Goal: Task Accomplishment & Management: Manage account settings

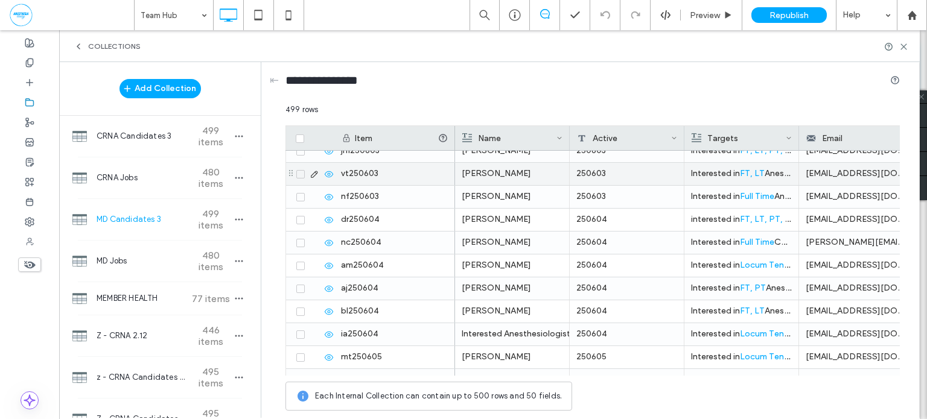
scroll to position [1193, 0]
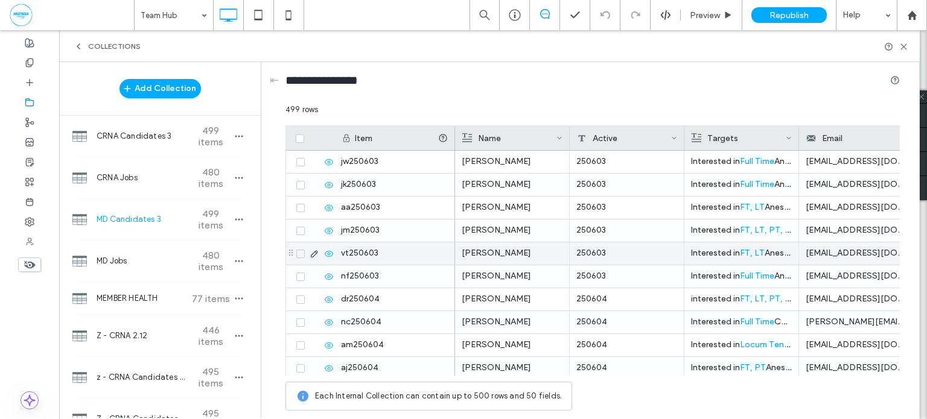
click at [299, 229] on icon at bounding box center [300, 231] width 5 height 4
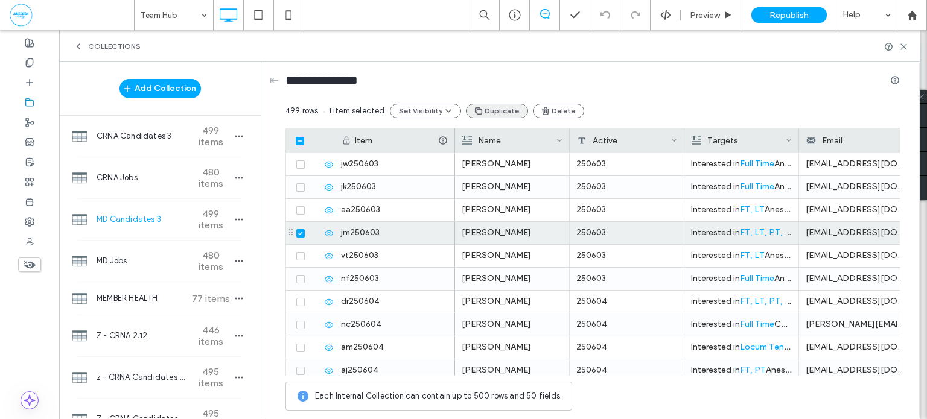
click at [507, 112] on button "Duplicate" at bounding box center [497, 111] width 62 height 14
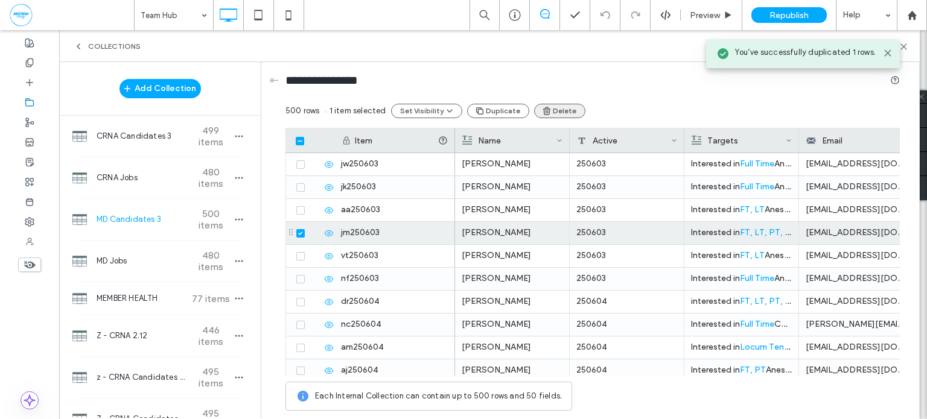
click at [567, 114] on button "Delete" at bounding box center [559, 111] width 51 height 14
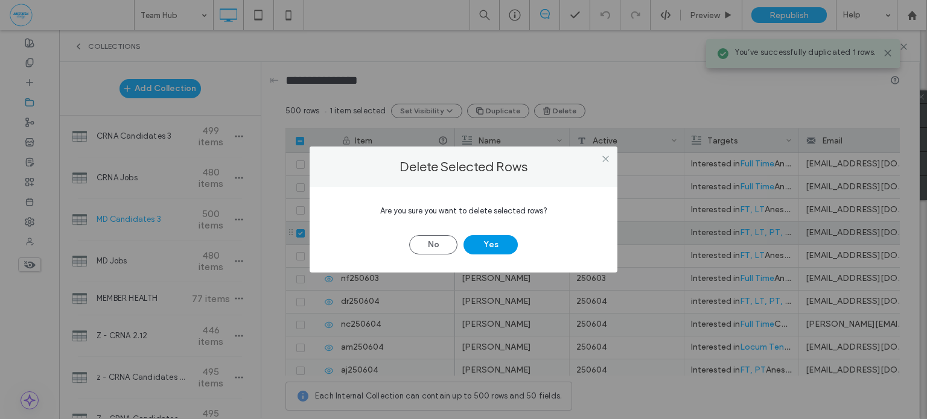
click at [504, 247] on button "Yes" at bounding box center [490, 244] width 54 height 19
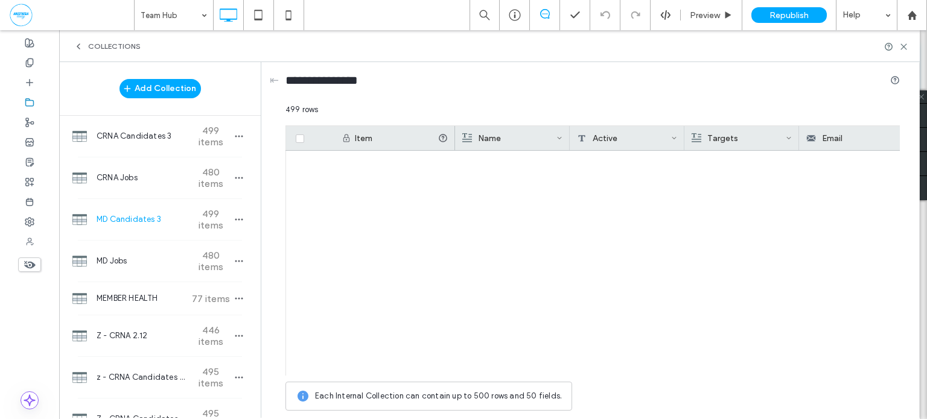
scroll to position [11235, 0]
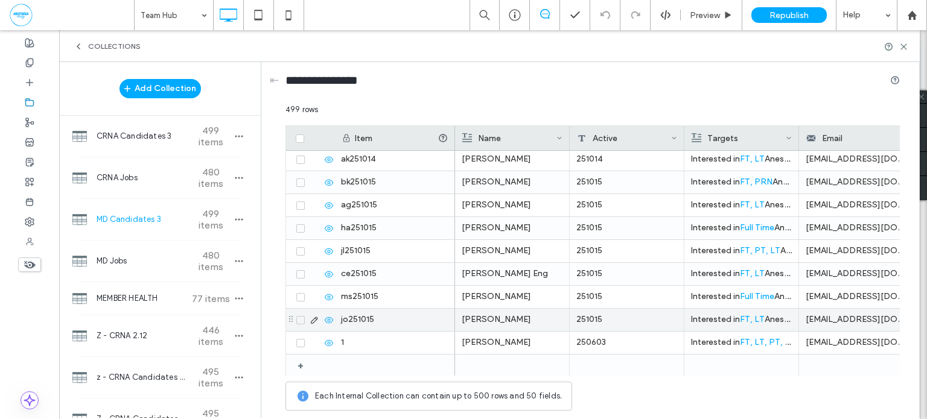
click at [637, 317] on div "251015" at bounding box center [626, 320] width 115 height 22
type input "********"
click at [237, 220] on use "button" at bounding box center [239, 220] width 8 height 2
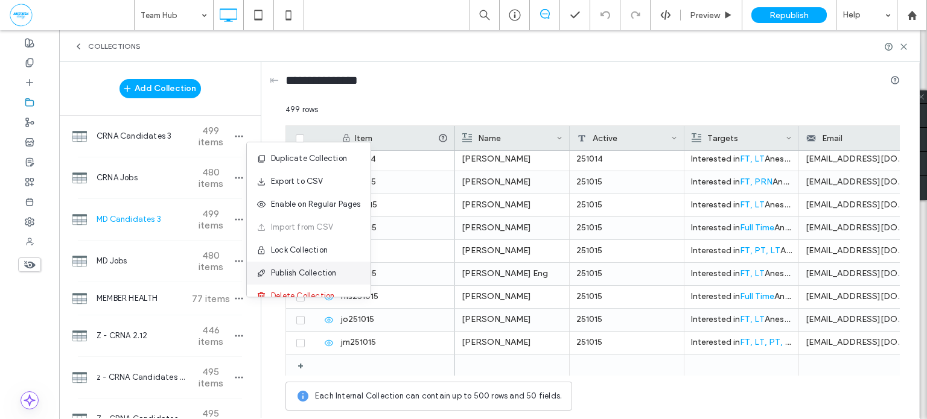
click at [291, 274] on span "Publish Collection" at bounding box center [304, 273] width 66 height 12
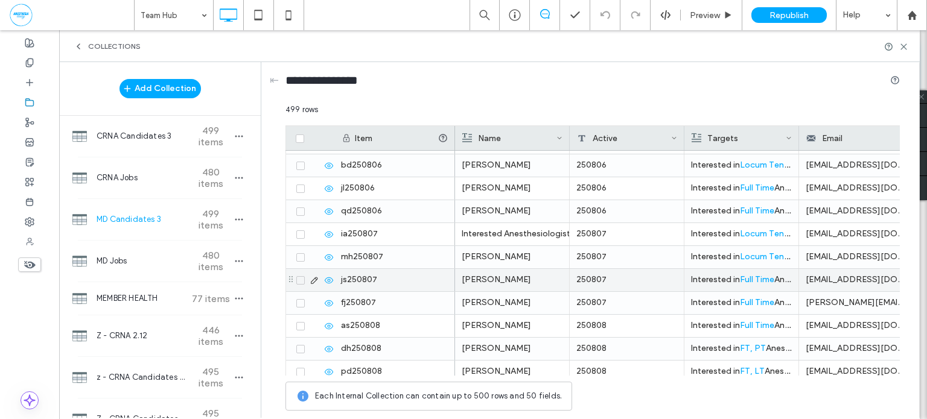
scroll to position [5099, 0]
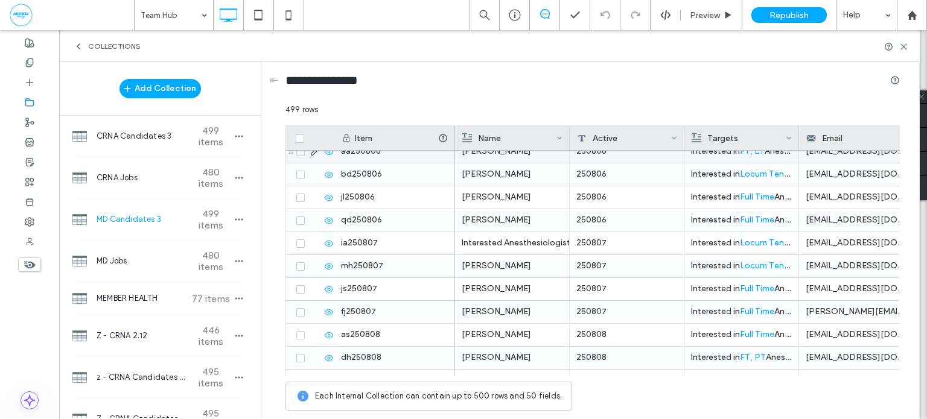
click at [302, 156] on span at bounding box center [300, 152] width 8 height 8
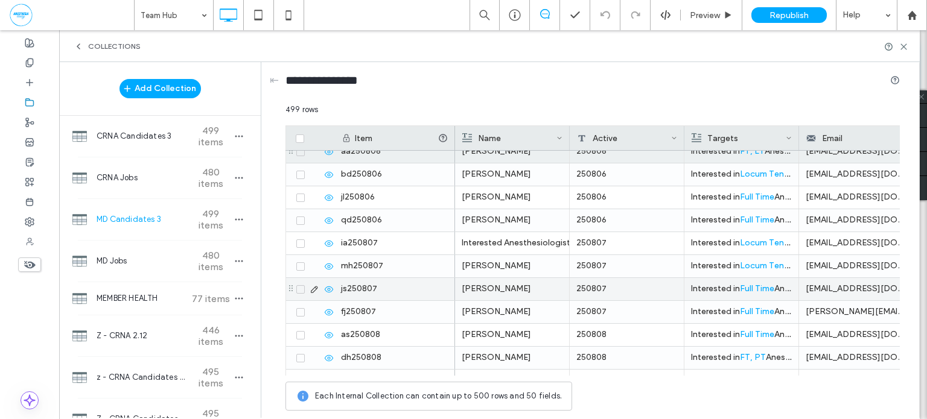
scroll to position [5040, 0]
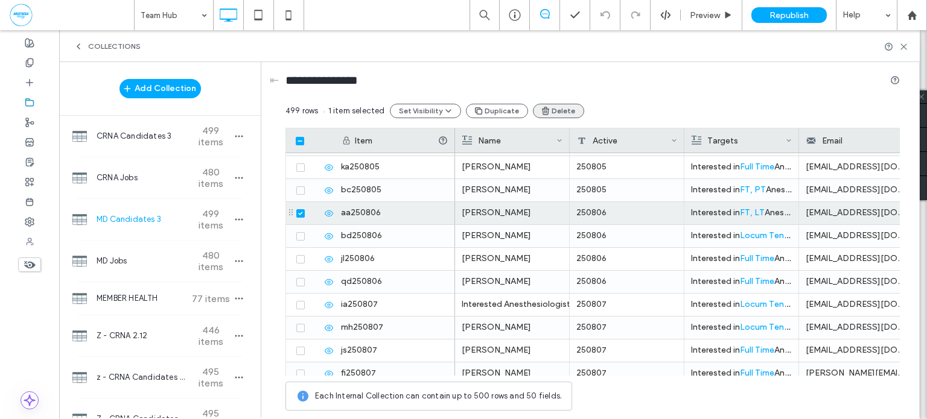
drag, startPoint x: 505, startPoint y: 111, endPoint x: 555, endPoint y: 111, distance: 50.1
click at [505, 110] on button "Duplicate" at bounding box center [497, 111] width 62 height 14
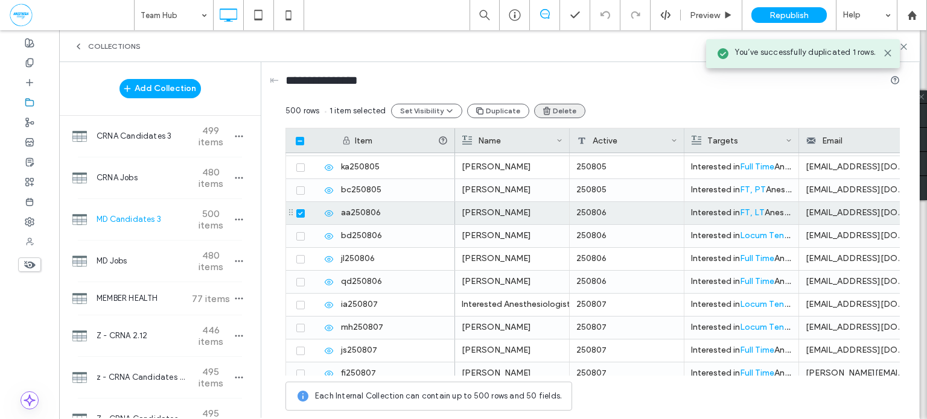
click at [555, 111] on button "Delete" at bounding box center [559, 111] width 51 height 14
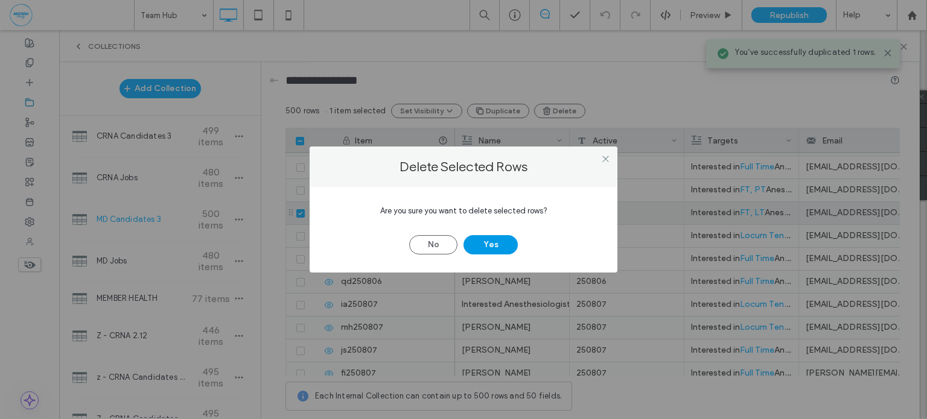
click at [504, 241] on button "Yes" at bounding box center [490, 244] width 54 height 19
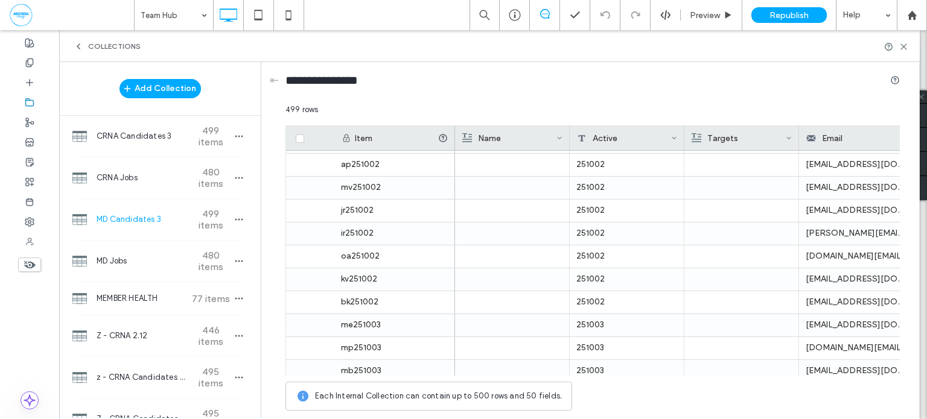
scroll to position [11235, 0]
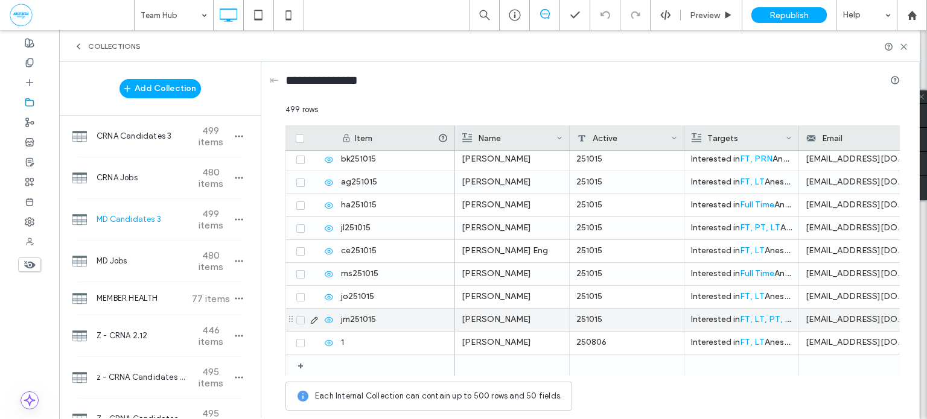
click at [606, 318] on div "251015" at bounding box center [626, 320] width 115 height 22
type input "********"
click at [238, 218] on span "button" at bounding box center [239, 219] width 14 height 14
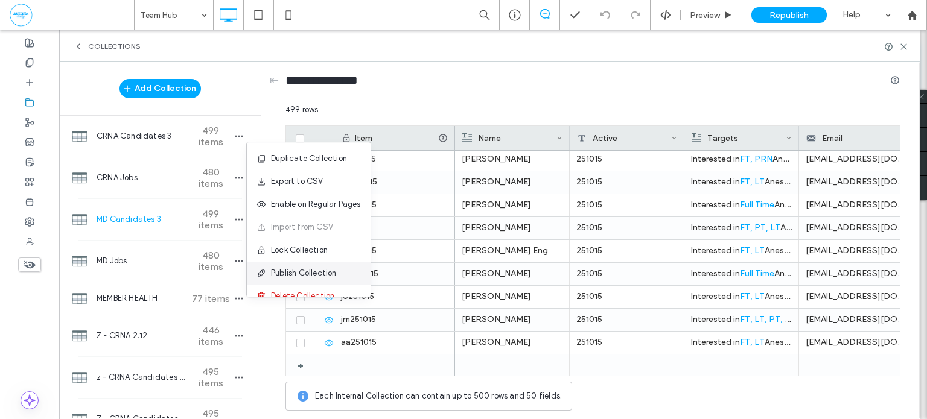
click at [293, 276] on span "Publish Collection" at bounding box center [304, 273] width 66 height 12
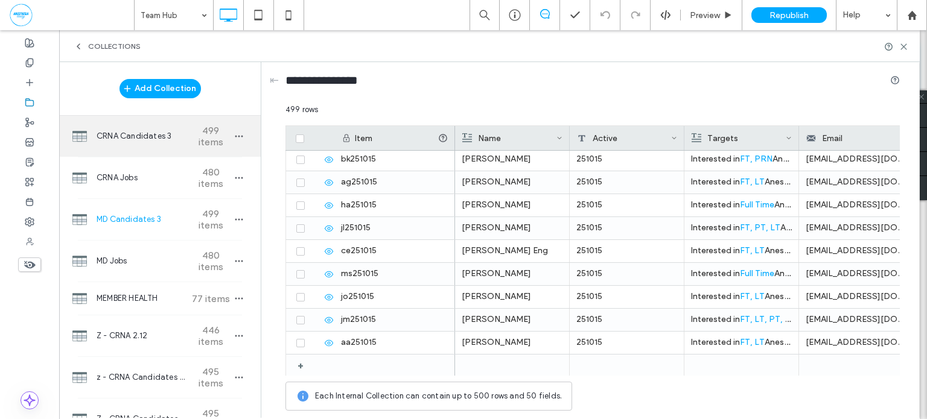
click at [168, 128] on div "CRNA Candidates 3 499 items" at bounding box center [159, 136] width 201 height 41
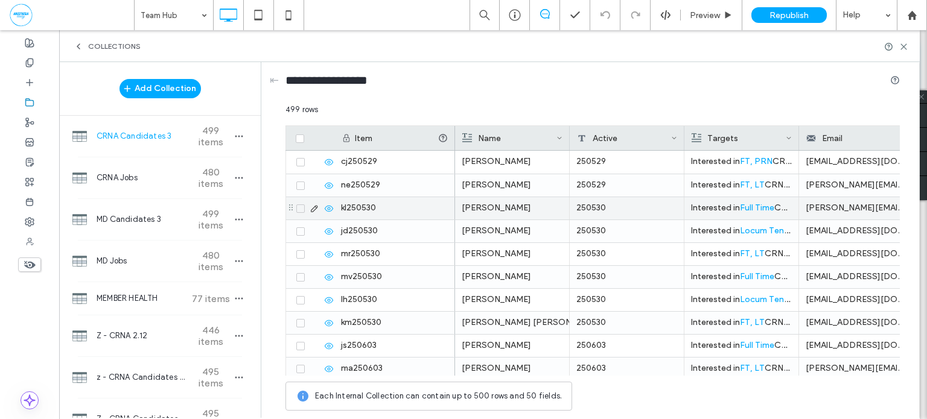
click at [508, 206] on div "Kellie Logue" at bounding box center [511, 208] width 101 height 22
click at [298, 208] on icon at bounding box center [300, 209] width 4 height 4
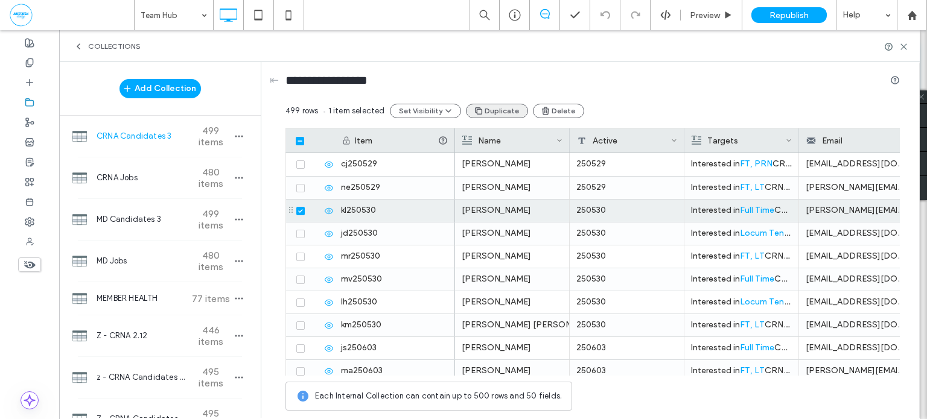
click at [489, 113] on button "Duplicate" at bounding box center [497, 111] width 62 height 14
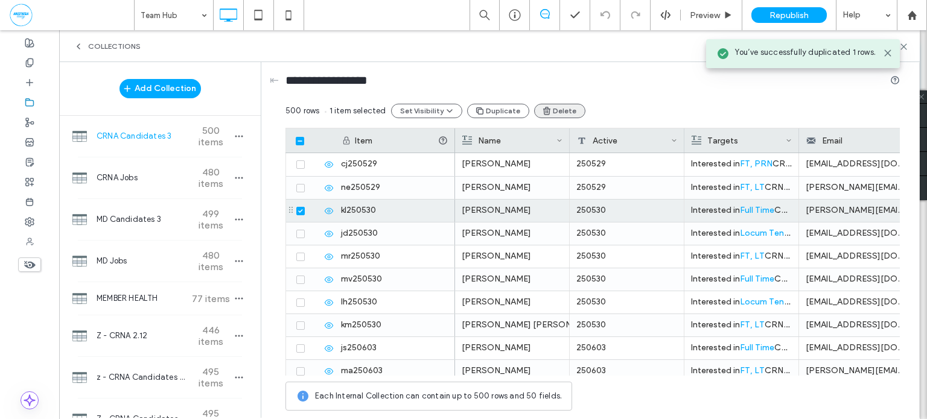
click at [557, 110] on button "Delete" at bounding box center [559, 111] width 51 height 14
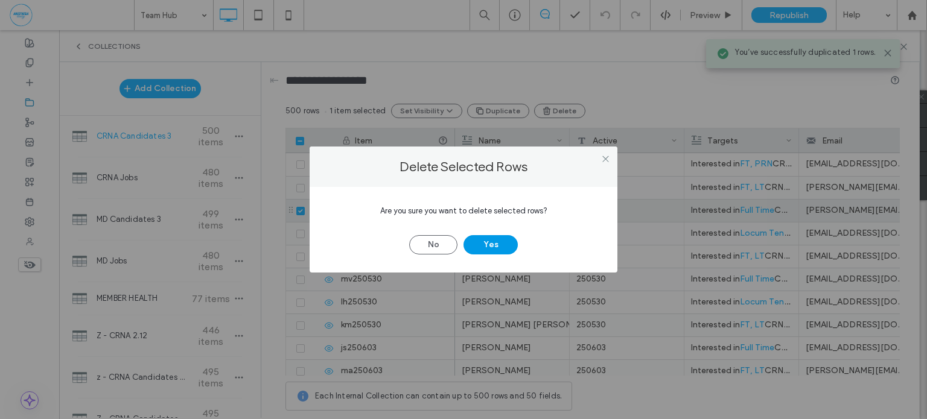
click at [496, 245] on button "Yes" at bounding box center [490, 244] width 54 height 19
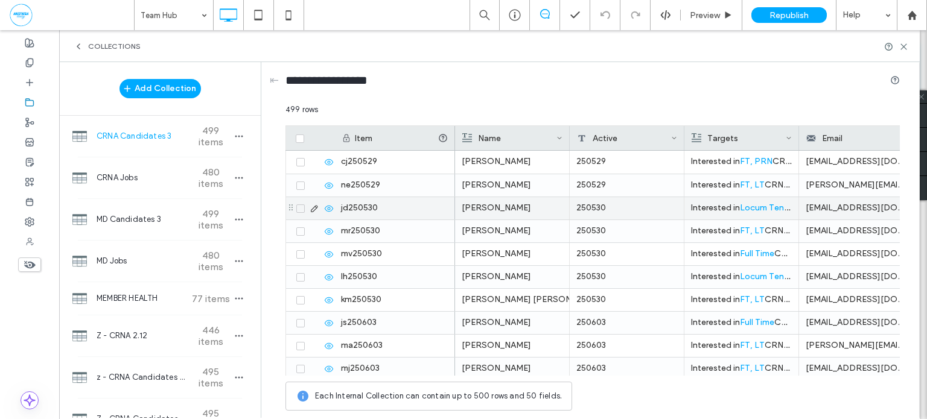
click at [510, 209] on div "James Dunn" at bounding box center [511, 208] width 101 height 22
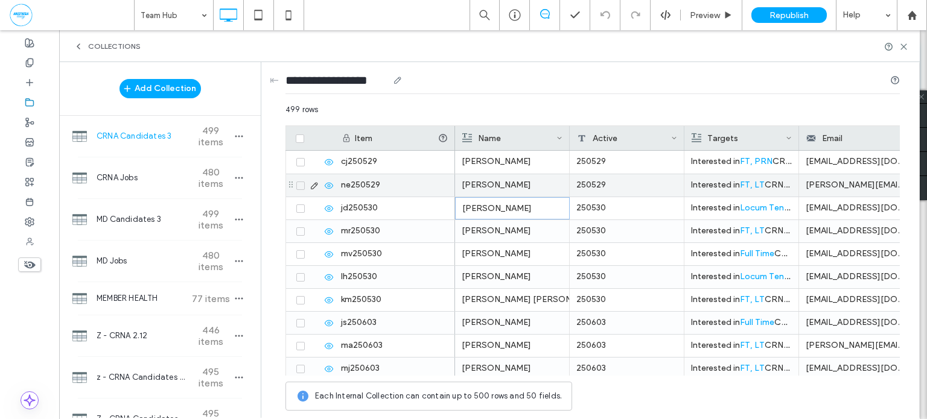
click at [300, 205] on span at bounding box center [300, 208] width 8 height 8
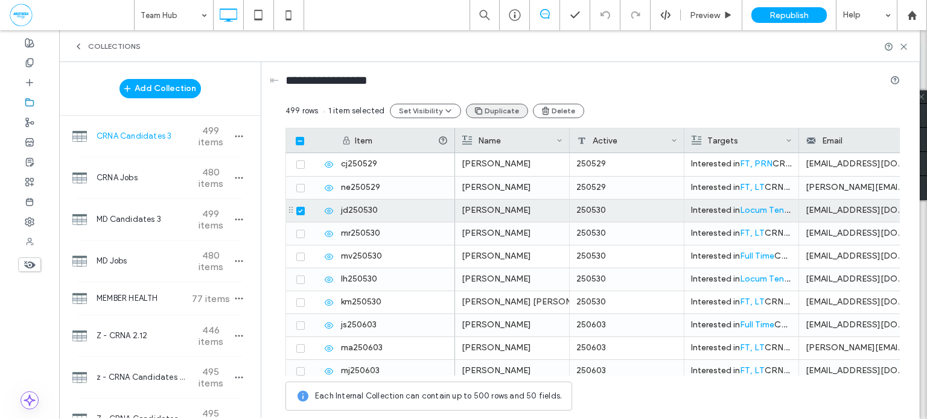
click at [494, 109] on button "Duplicate" at bounding box center [497, 111] width 62 height 14
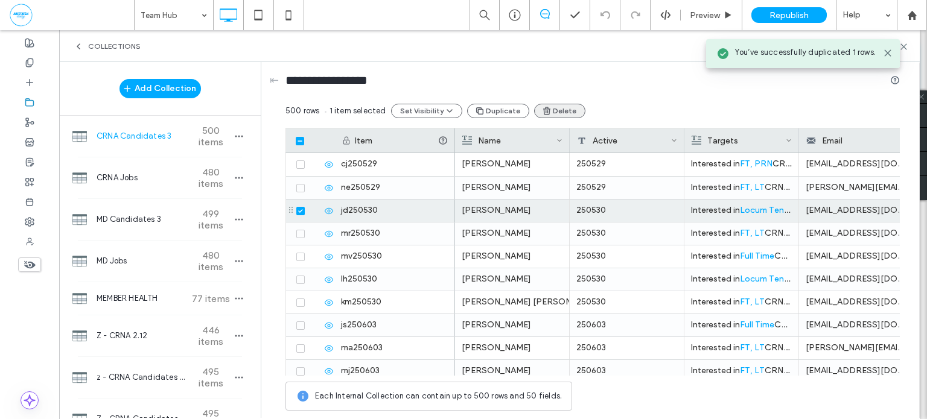
click at [554, 110] on button "Delete" at bounding box center [559, 111] width 51 height 14
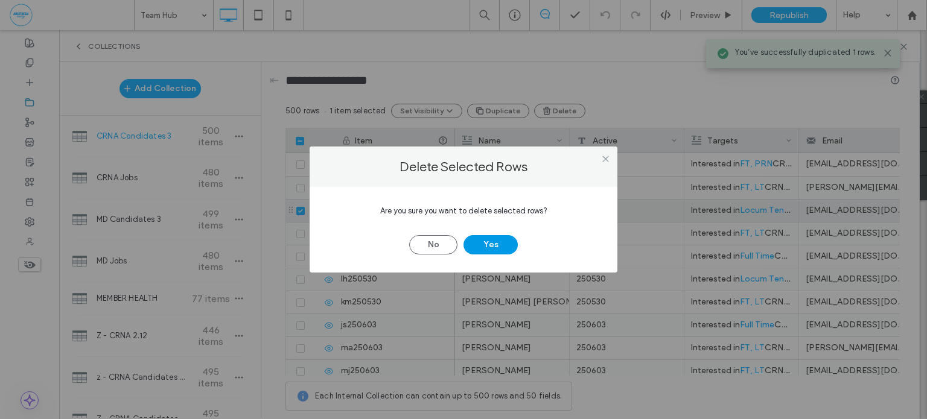
click at [508, 241] on button "Yes" at bounding box center [490, 244] width 54 height 19
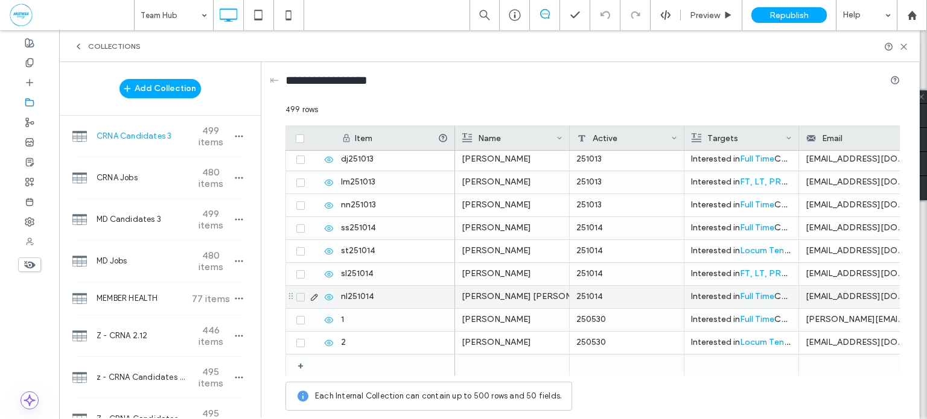
click at [624, 294] on div "251014" at bounding box center [626, 297] width 115 height 22
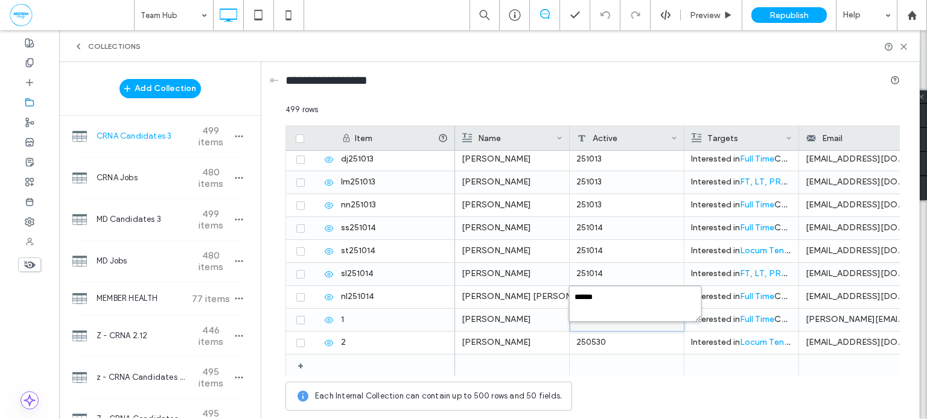
click at [610, 302] on textarea "******" at bounding box center [635, 304] width 133 height 36
type textarea "******"
type input "********"
click at [238, 138] on icon "button" at bounding box center [239, 136] width 10 height 10
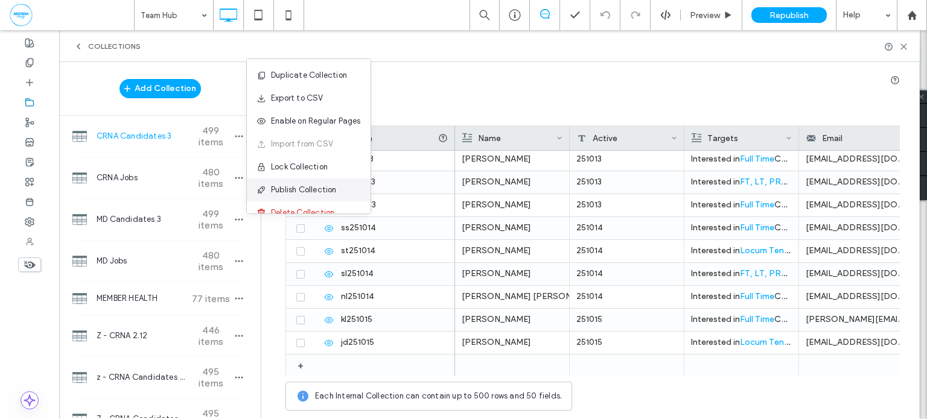
click at [301, 194] on span "Publish Collection" at bounding box center [304, 190] width 66 height 12
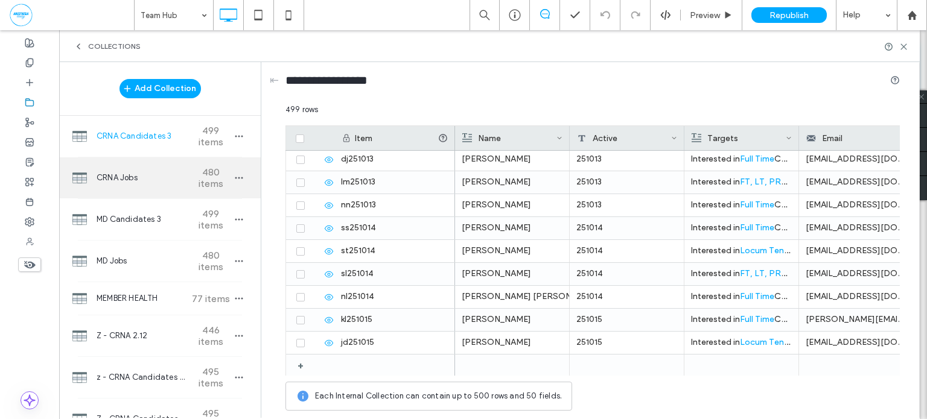
scroll to position [11171, 0]
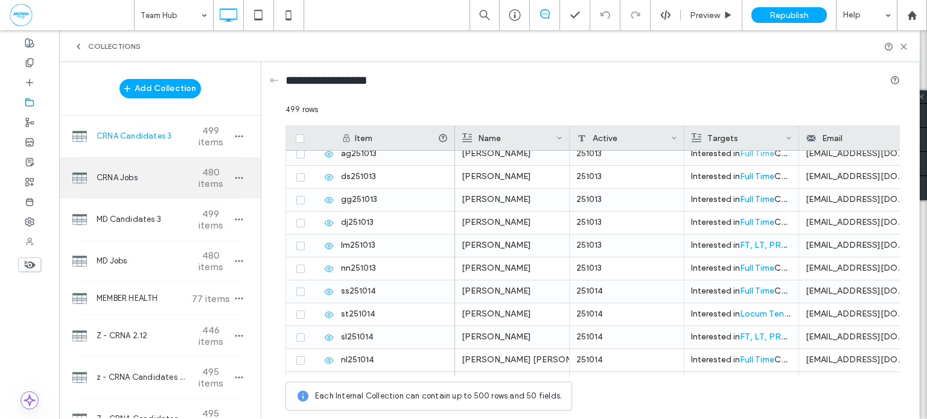
click at [129, 174] on span "CRNA Jobs" at bounding box center [142, 178] width 90 height 12
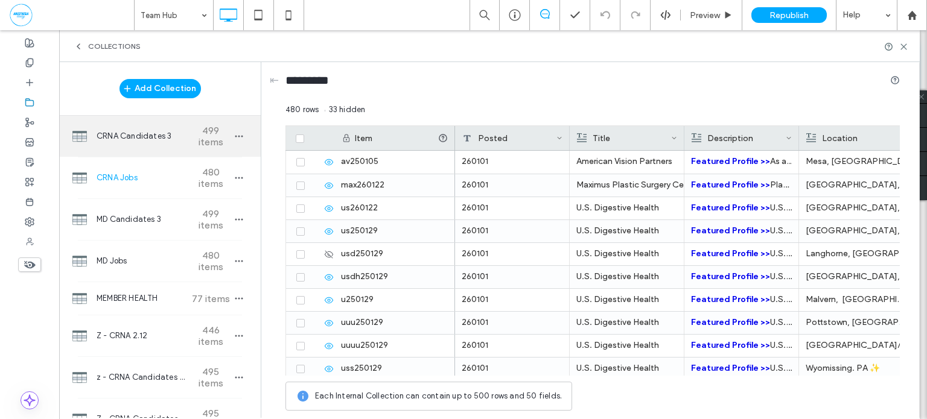
click at [156, 133] on span "CRNA Candidates 3" at bounding box center [142, 136] width 90 height 12
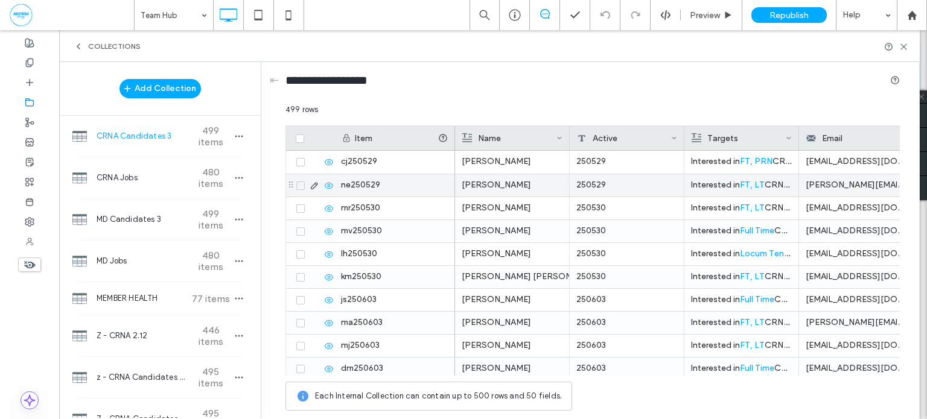
click at [510, 189] on div "Nisha Eckhoff" at bounding box center [511, 185] width 101 height 22
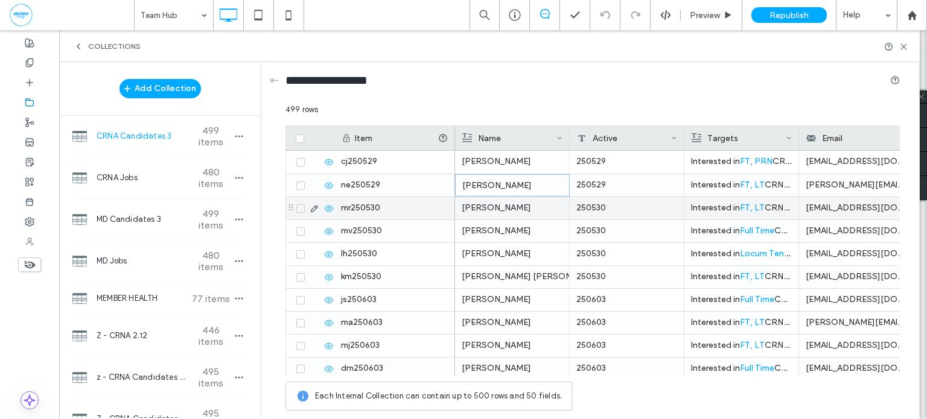
click at [520, 203] on div "Mateo Rivera" at bounding box center [511, 208] width 101 height 22
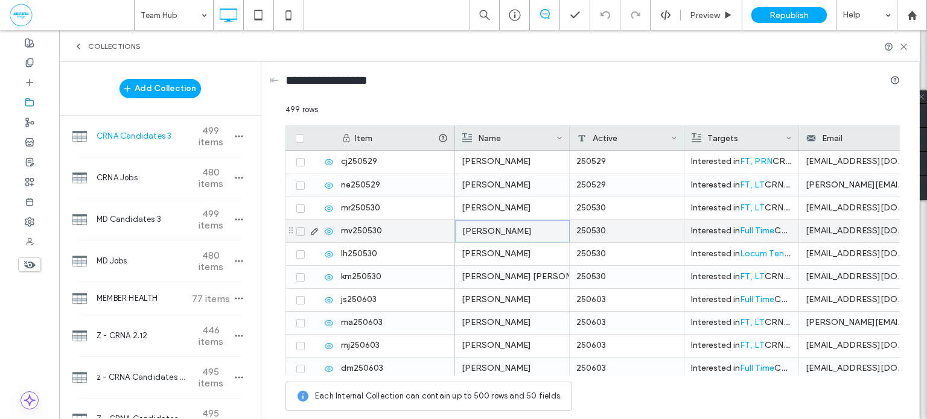
click at [300, 230] on icon at bounding box center [300, 232] width 4 height 4
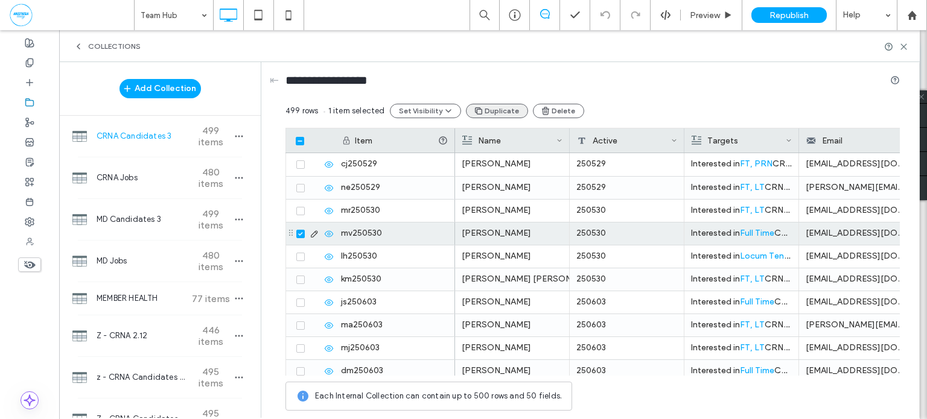
click at [496, 105] on button "Duplicate" at bounding box center [497, 111] width 62 height 14
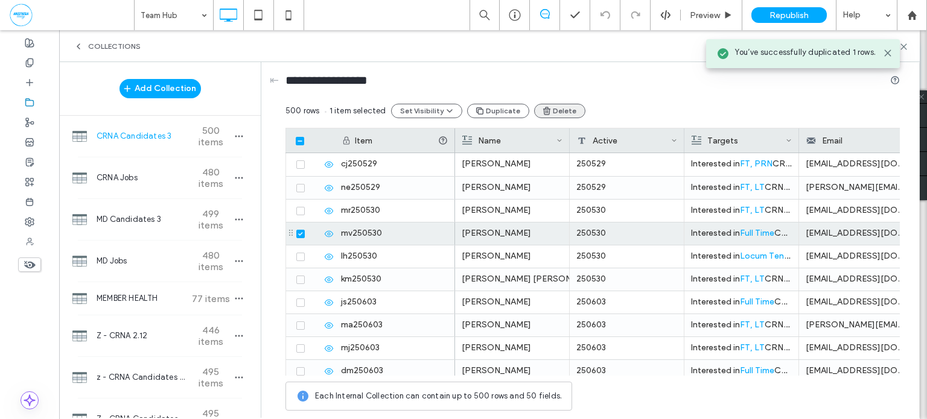
click at [569, 112] on button "Delete" at bounding box center [559, 111] width 51 height 14
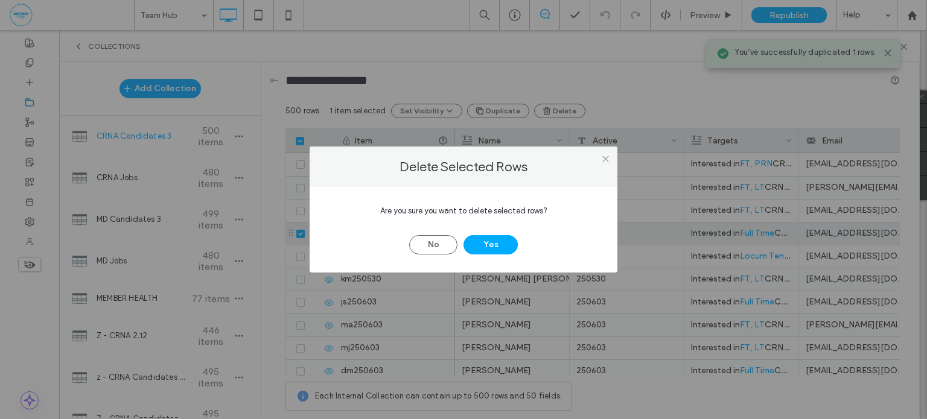
drag, startPoint x: 498, startPoint y: 242, endPoint x: 533, endPoint y: 264, distance: 41.7
click at [498, 243] on button "Yes" at bounding box center [490, 244] width 54 height 19
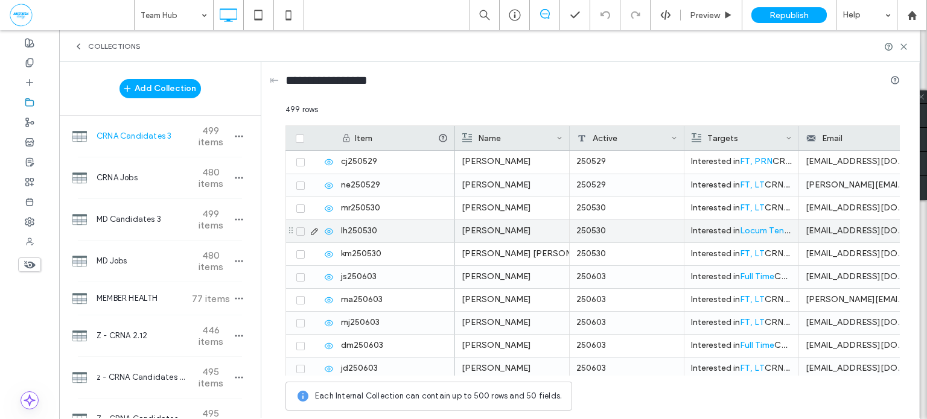
click at [519, 232] on div "Lyssa Hill" at bounding box center [511, 231] width 101 height 22
click at [300, 230] on icon at bounding box center [300, 232] width 5 height 4
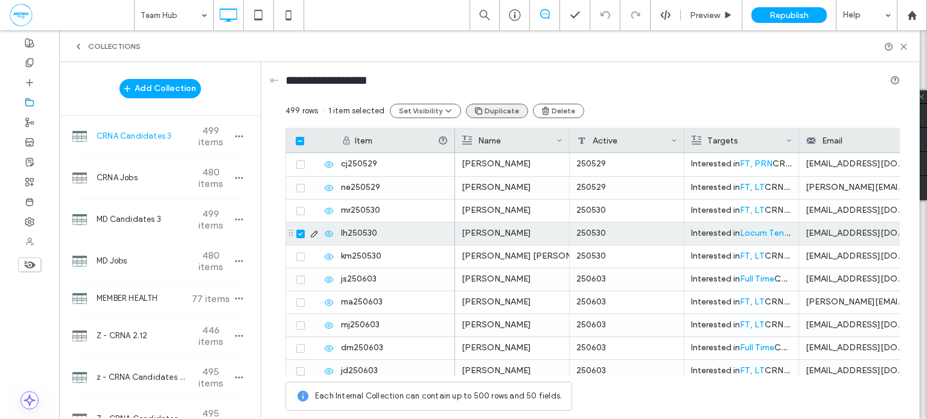
click at [510, 112] on button "Duplicate" at bounding box center [497, 111] width 62 height 14
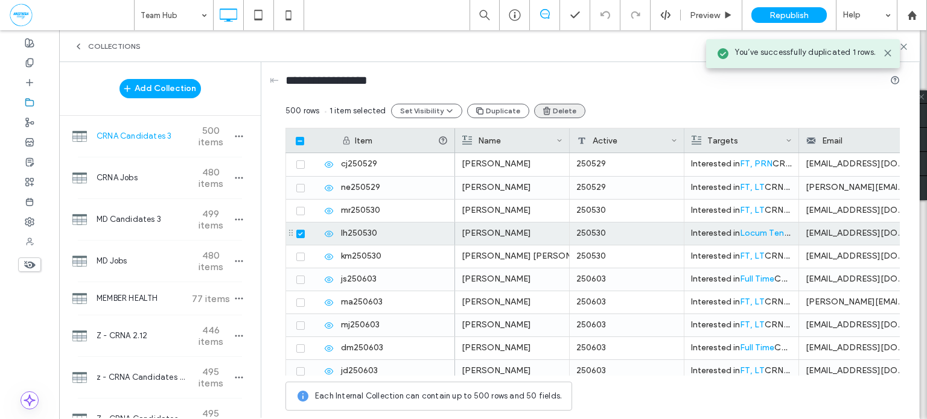
click at [563, 112] on button "Delete" at bounding box center [559, 111] width 51 height 14
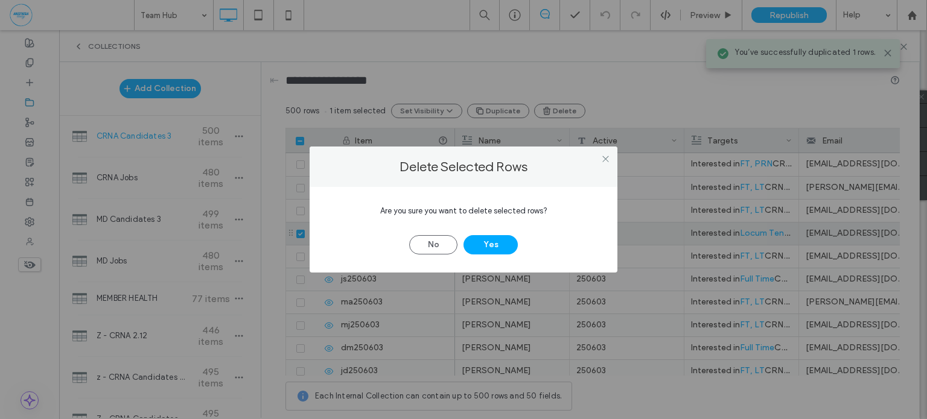
drag, startPoint x: 481, startPoint y: 242, endPoint x: 557, endPoint y: 271, distance: 81.3
click at [482, 242] on button "Yes" at bounding box center [490, 244] width 54 height 19
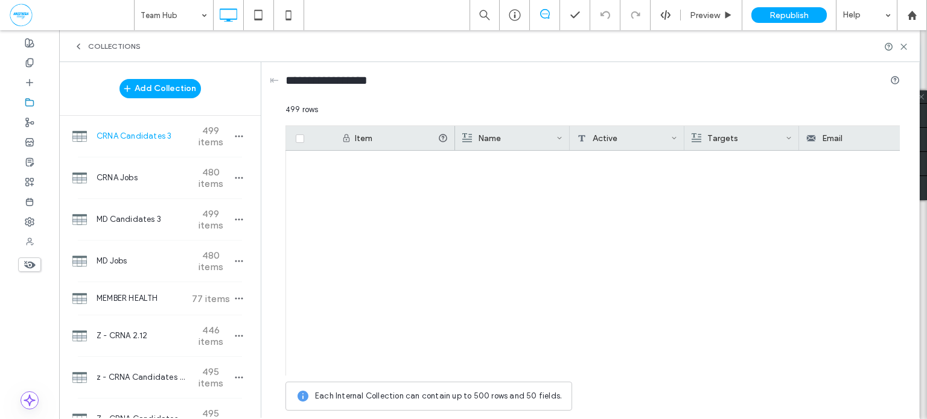
scroll to position [11235, 0]
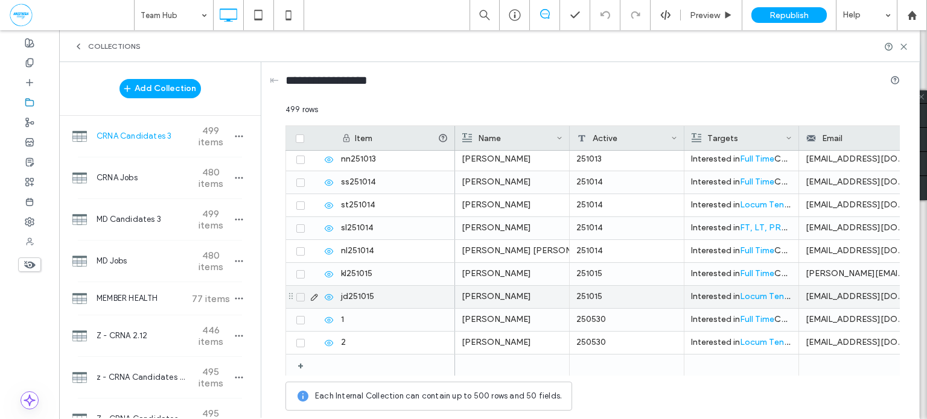
click at [629, 297] on div "251015" at bounding box center [626, 297] width 115 height 22
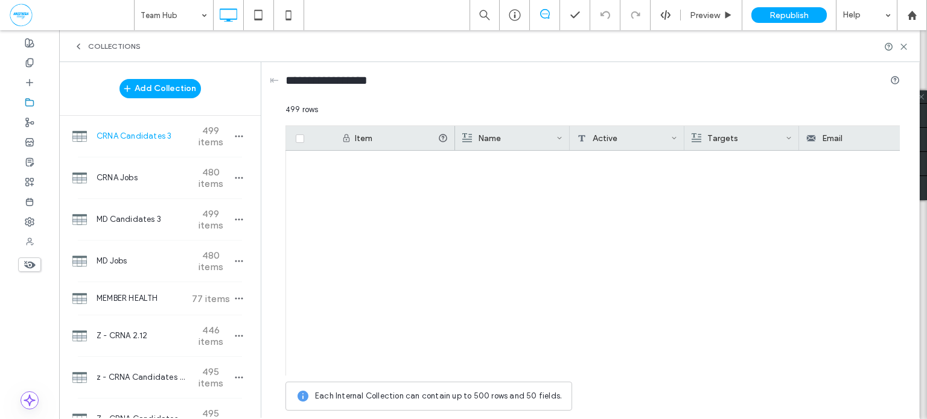
type input "********"
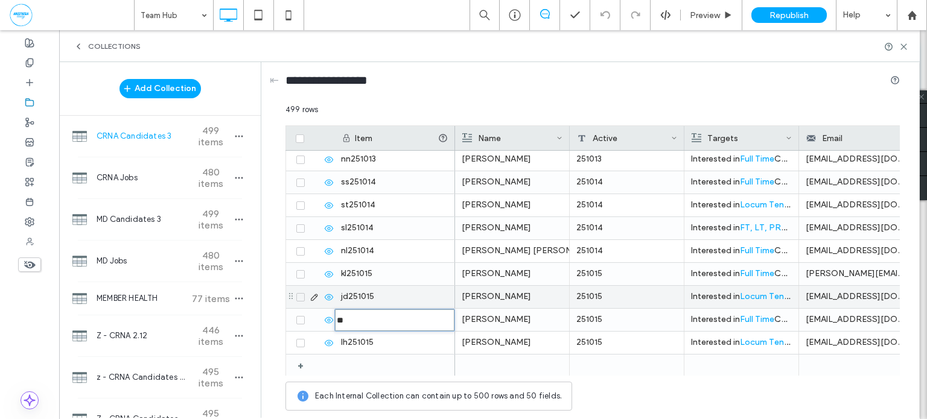
type input "********"
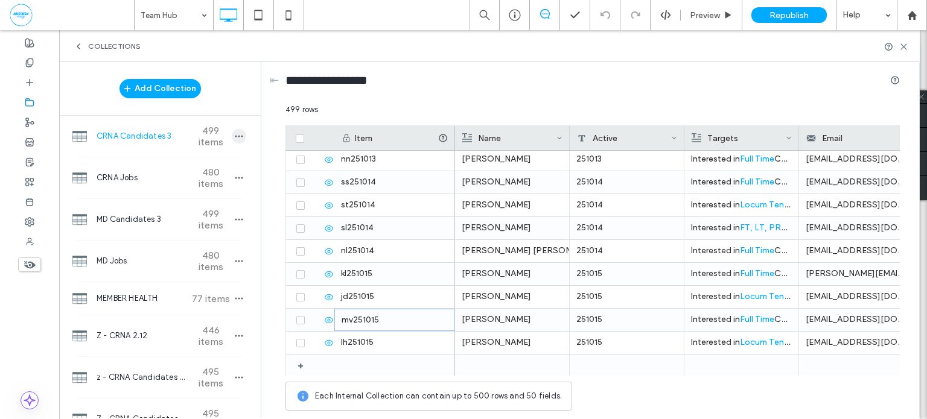
click at [234, 133] on icon "button" at bounding box center [239, 136] width 10 height 10
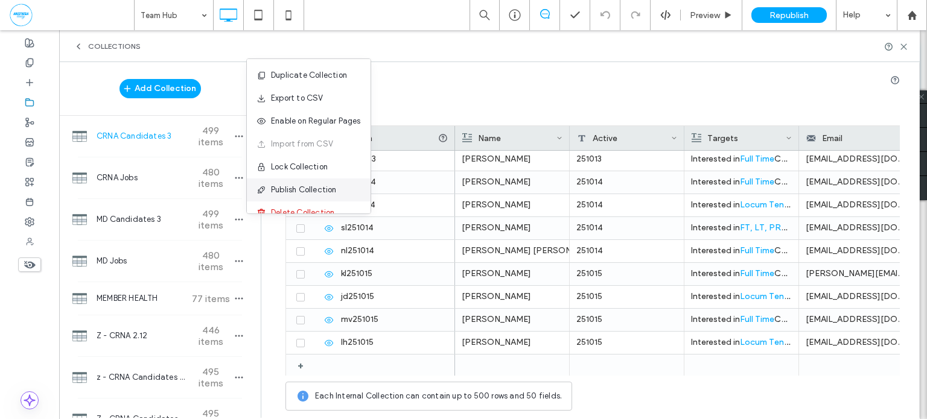
click at [306, 192] on span "Publish Collection" at bounding box center [304, 190] width 66 height 12
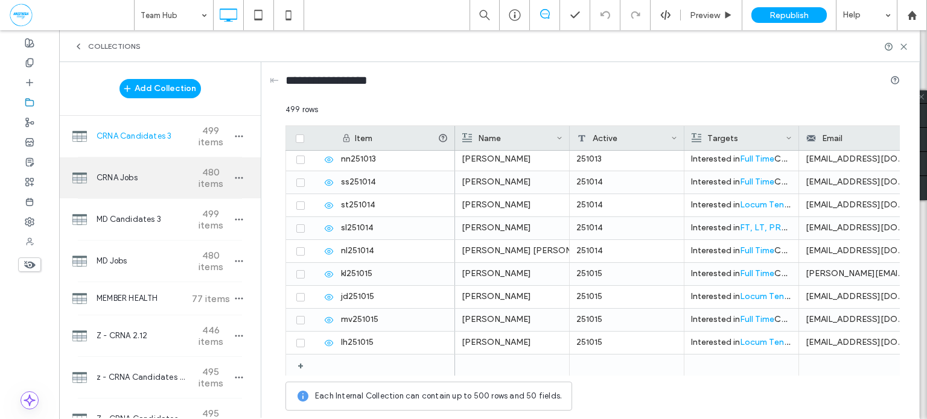
scroll to position [11102, 0]
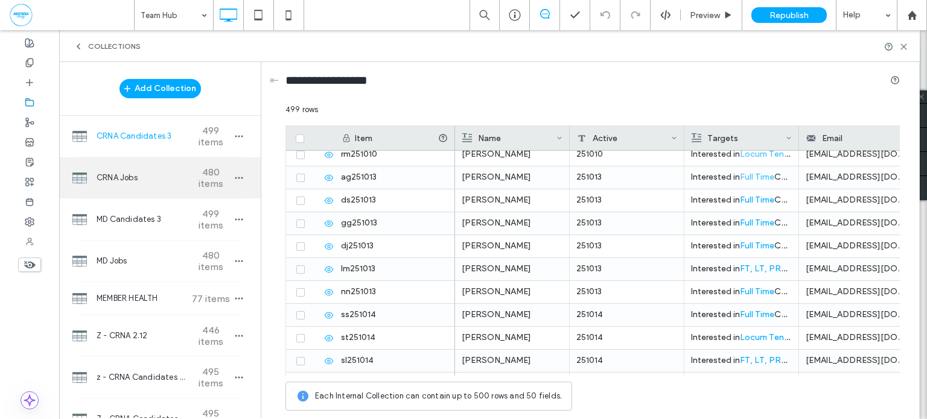
click at [122, 173] on span "CRNA Jobs" at bounding box center [142, 178] width 90 height 12
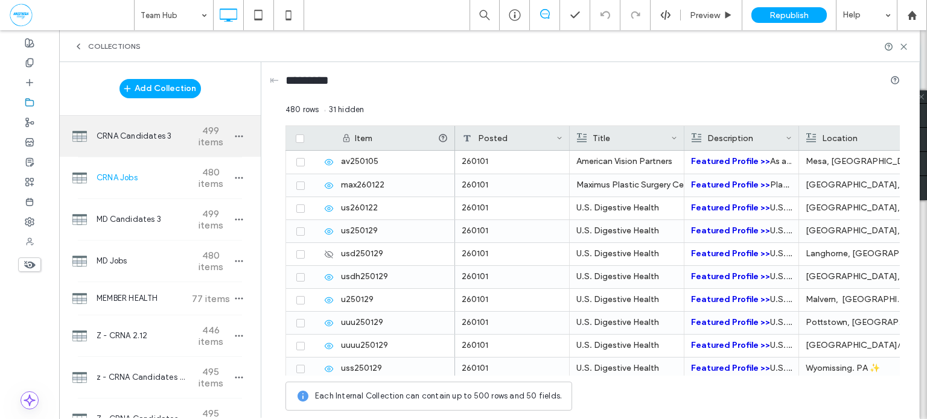
click at [150, 136] on span "CRNA Candidates 3" at bounding box center [142, 136] width 90 height 12
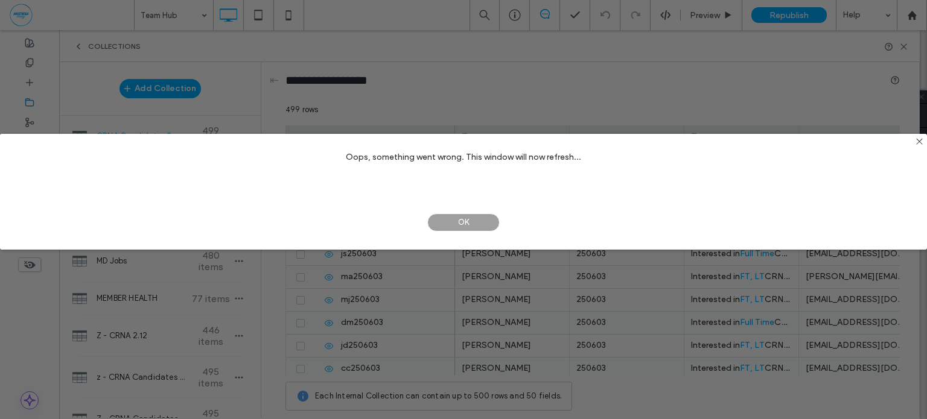
click at [476, 222] on span "OK" at bounding box center [463, 223] width 72 height 18
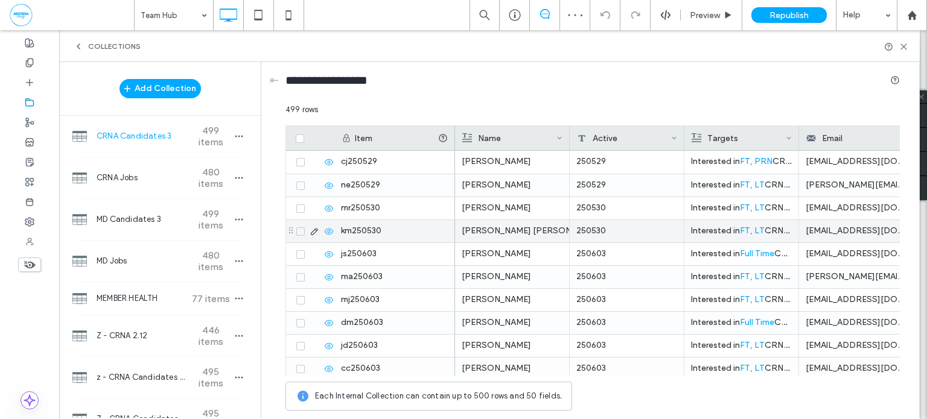
scroll to position [0, 0]
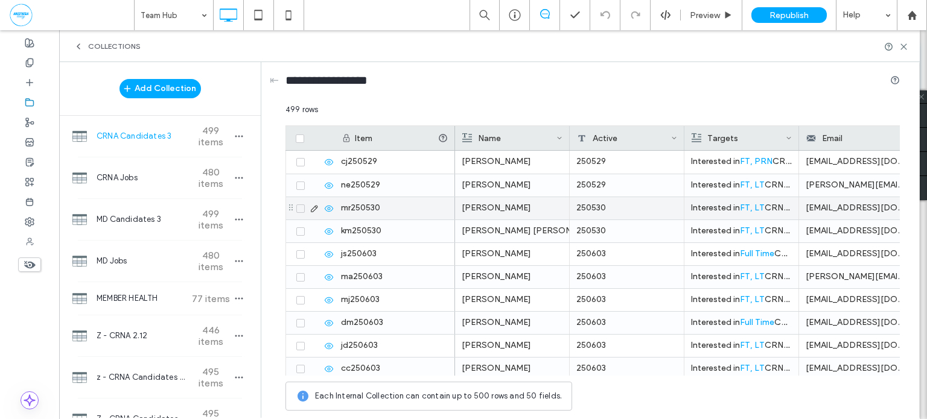
click at [520, 208] on div "Mateo Rivera" at bounding box center [511, 208] width 101 height 22
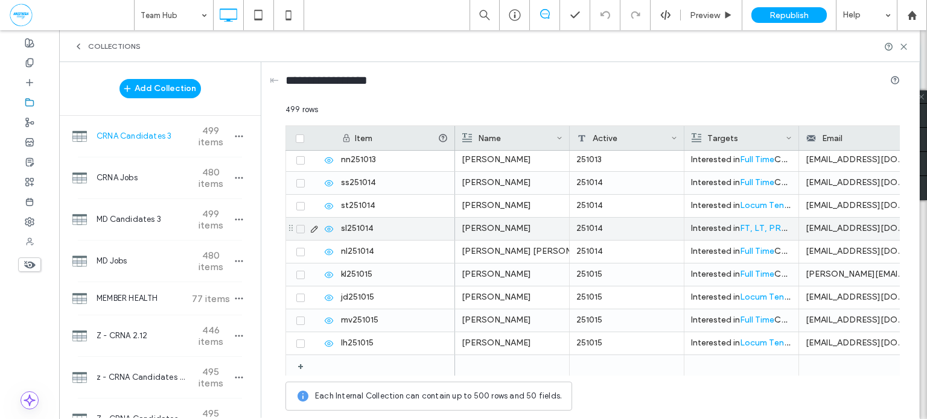
scroll to position [11235, 0]
drag, startPoint x: 140, startPoint y: 215, endPoint x: 585, endPoint y: 1, distance: 494.0
click at [140, 215] on span "MD Candidates 3" at bounding box center [142, 220] width 90 height 12
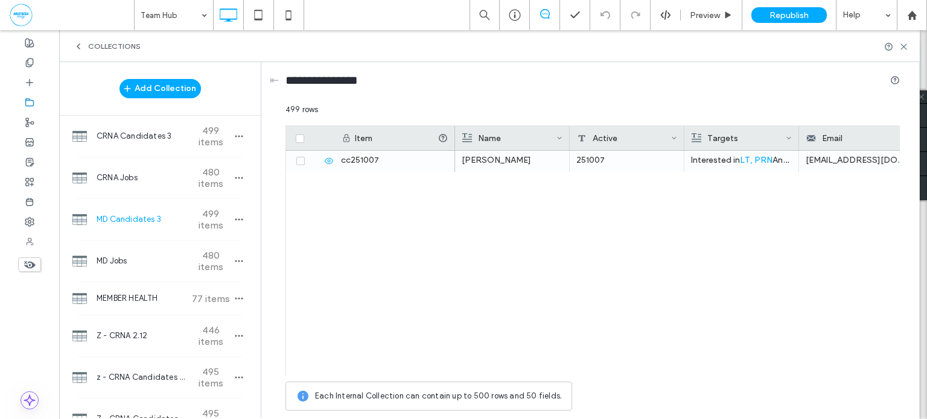
scroll to position [10315, 0]
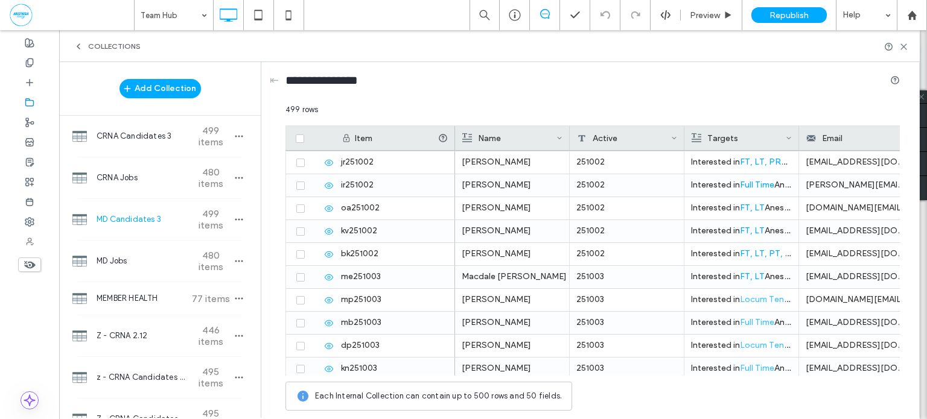
click at [300, 75] on span at bounding box center [300, 71] width 8 height 8
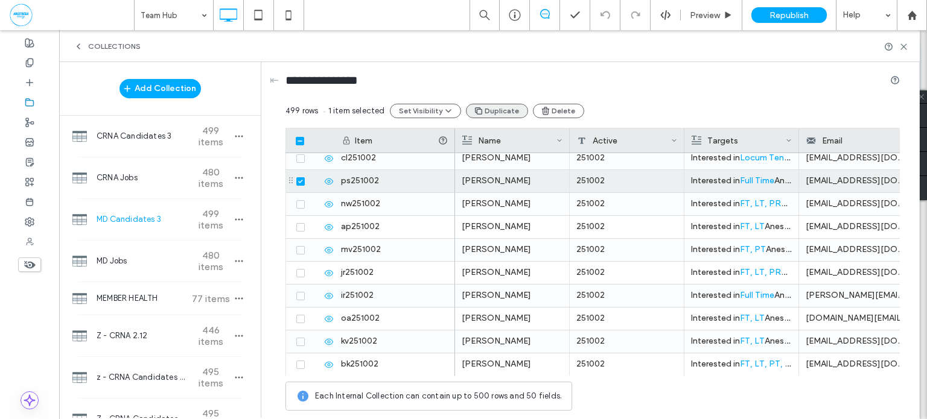
click at [499, 112] on button "Duplicate" at bounding box center [497, 111] width 62 height 14
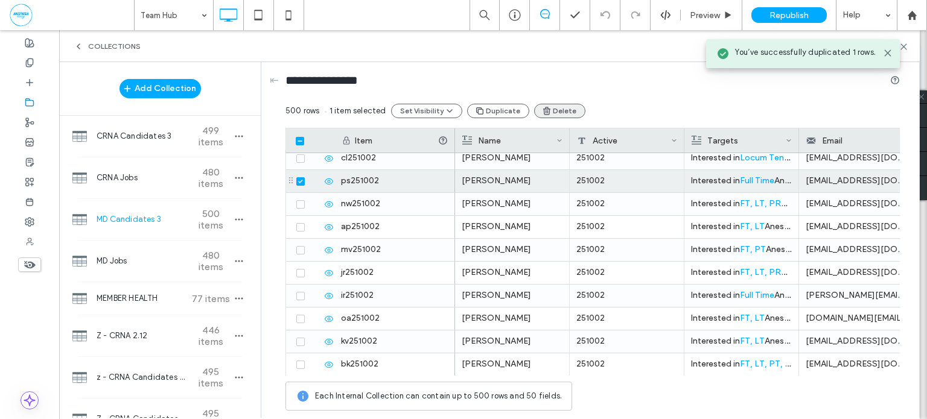
click at [554, 113] on button "Delete" at bounding box center [559, 111] width 51 height 14
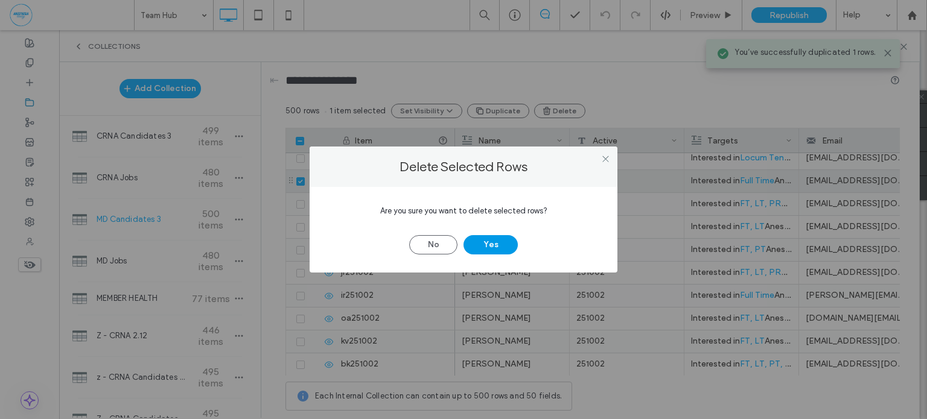
click at [494, 242] on button "Yes" at bounding box center [490, 244] width 54 height 19
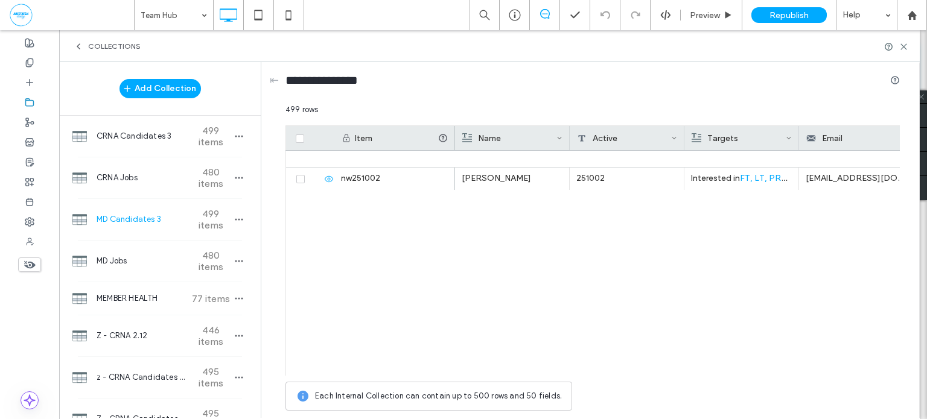
scroll to position [11235, 0]
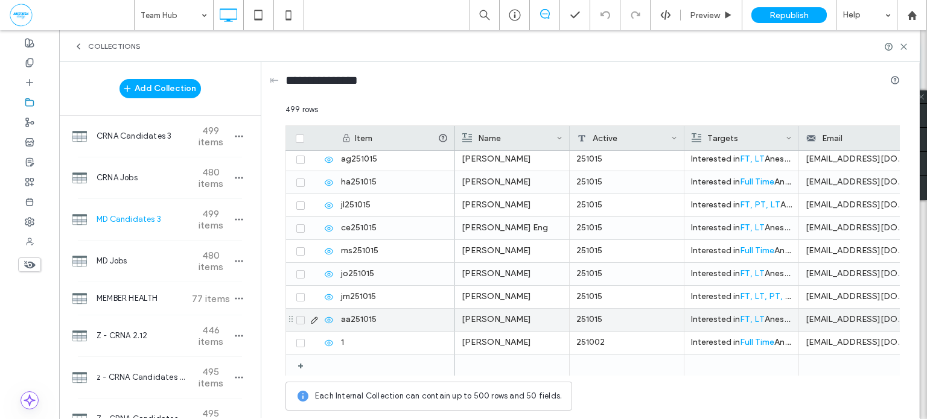
click at [625, 322] on div "251015" at bounding box center [626, 320] width 115 height 22
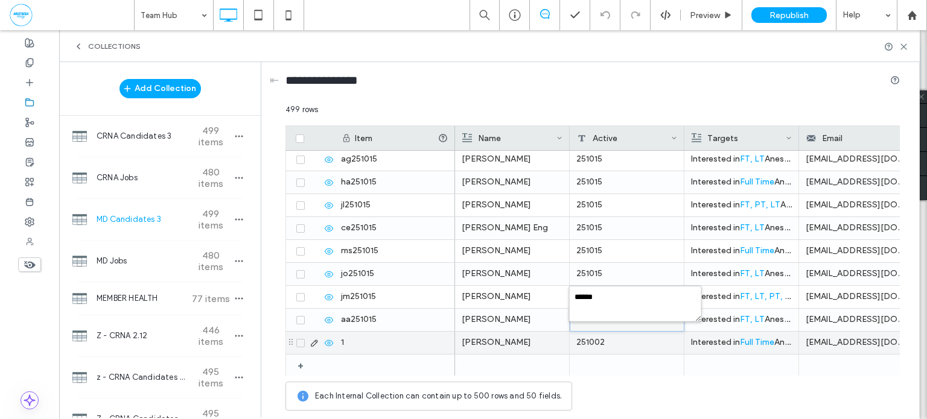
click at [649, 332] on div "251002" at bounding box center [626, 343] width 115 height 22
click at [651, 328] on div at bounding box center [626, 320] width 115 height 23
click at [653, 271] on div "251015" at bounding box center [626, 274] width 115 height 22
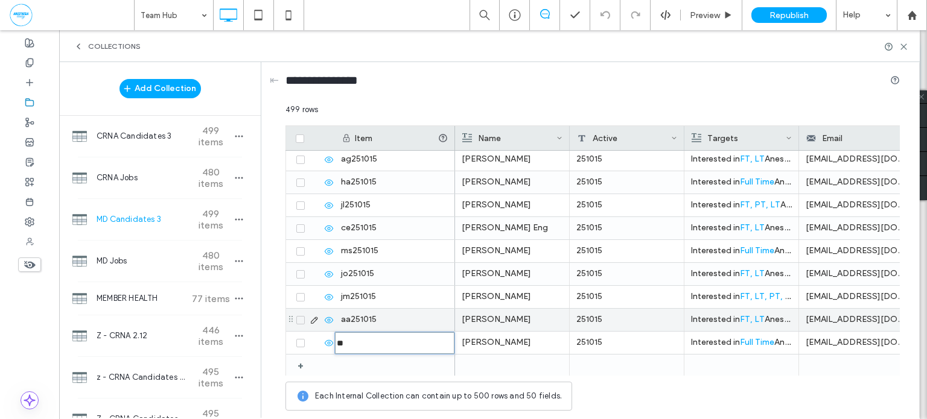
type input "********"
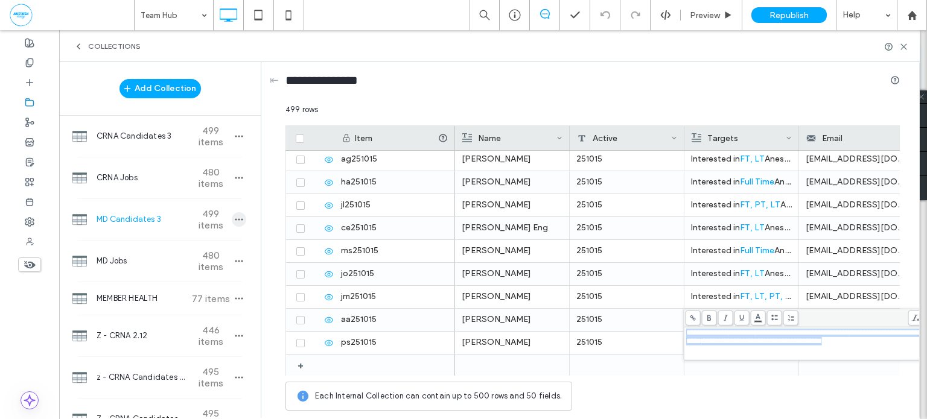
click at [232, 224] on span "button" at bounding box center [239, 219] width 14 height 14
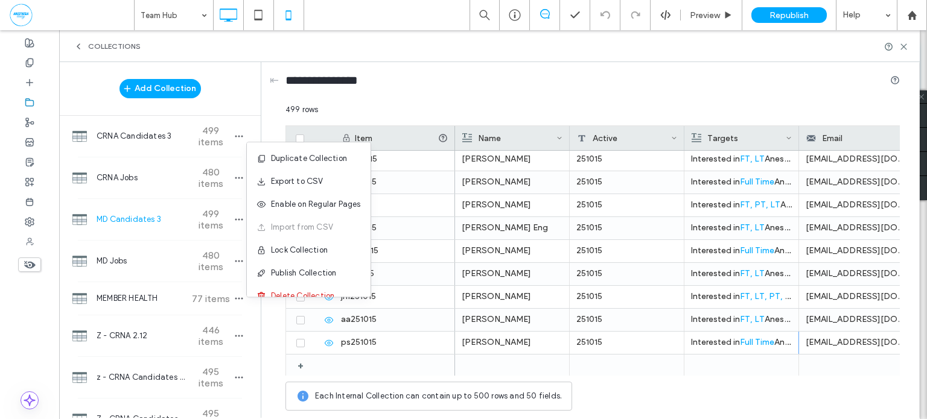
click at [295, 274] on span "Publish Collection" at bounding box center [304, 273] width 66 height 12
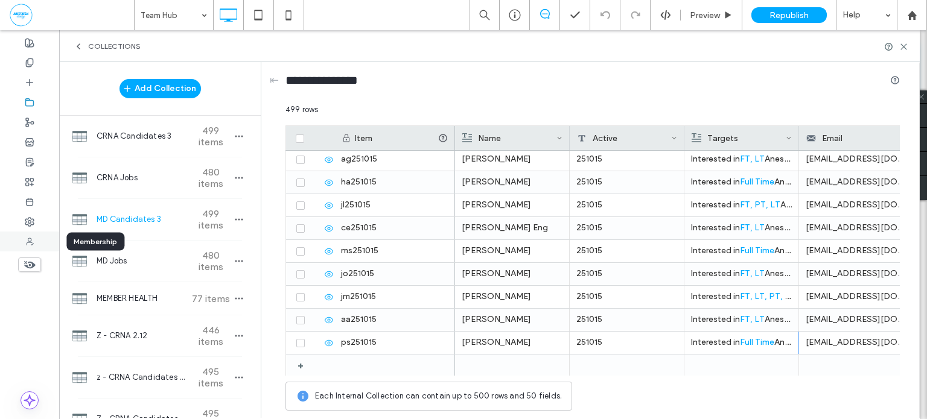
click at [39, 242] on div at bounding box center [29, 242] width 59 height 20
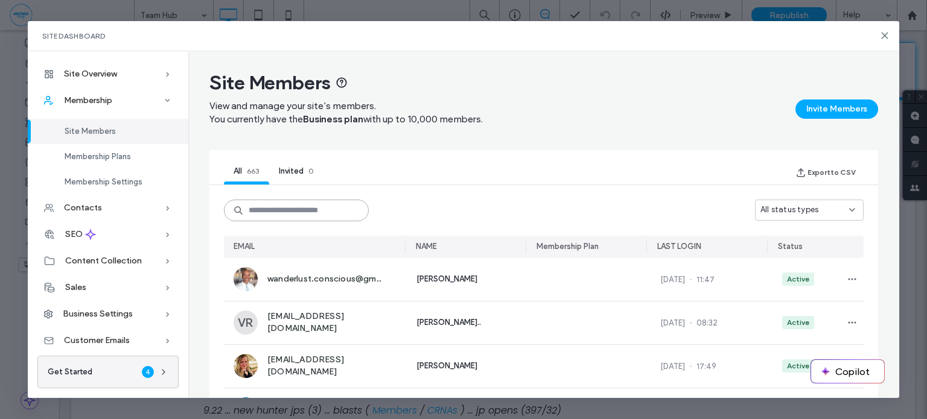
click at [297, 212] on input at bounding box center [296, 211] width 145 height 22
paste input "**********"
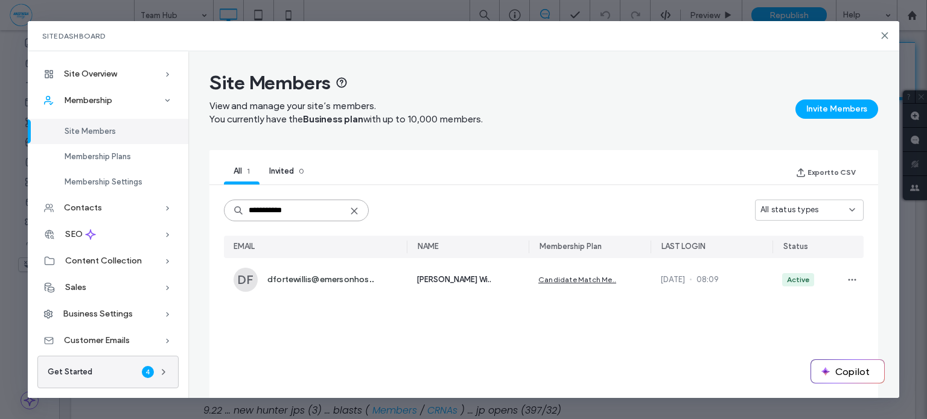
type input "**********"
click at [880, 37] on icon at bounding box center [884, 36] width 10 height 10
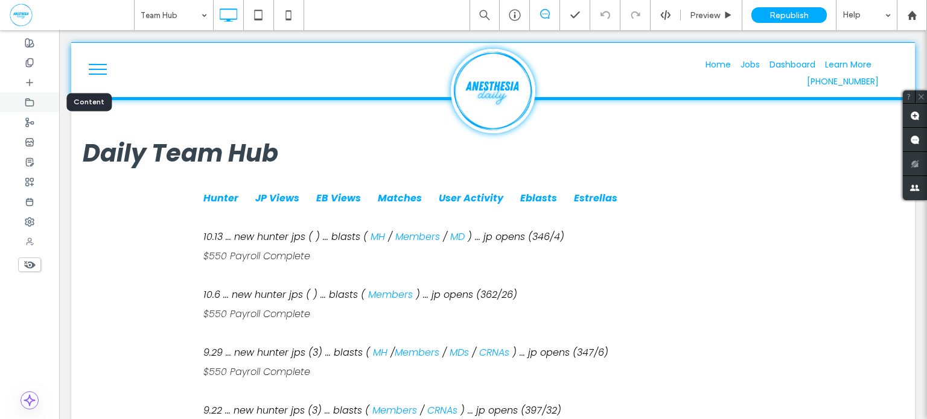
click at [33, 100] on use at bounding box center [30, 101] width 8 height 7
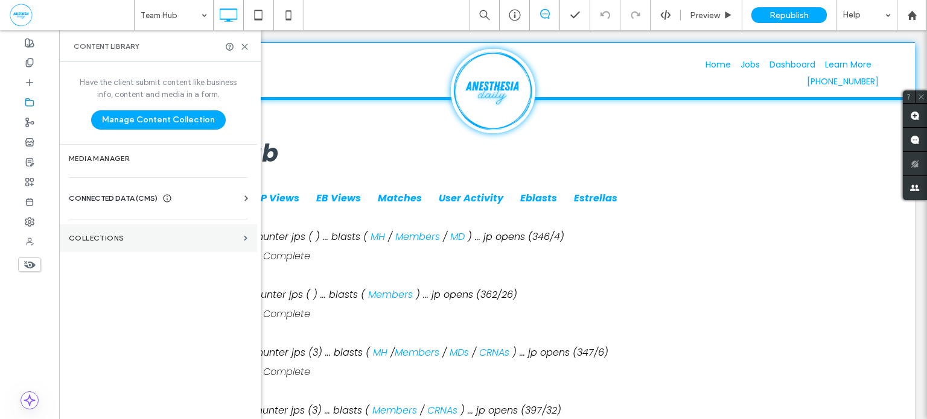
click at [141, 240] on label "Collections" at bounding box center [154, 238] width 170 height 8
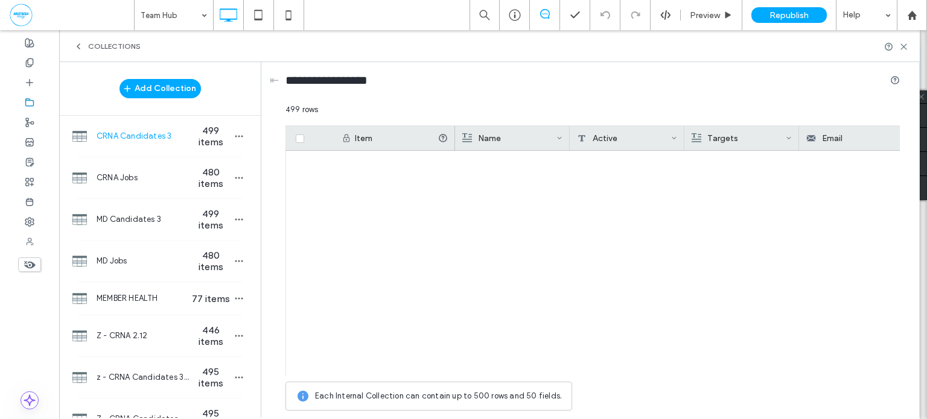
scroll to position [8142, 0]
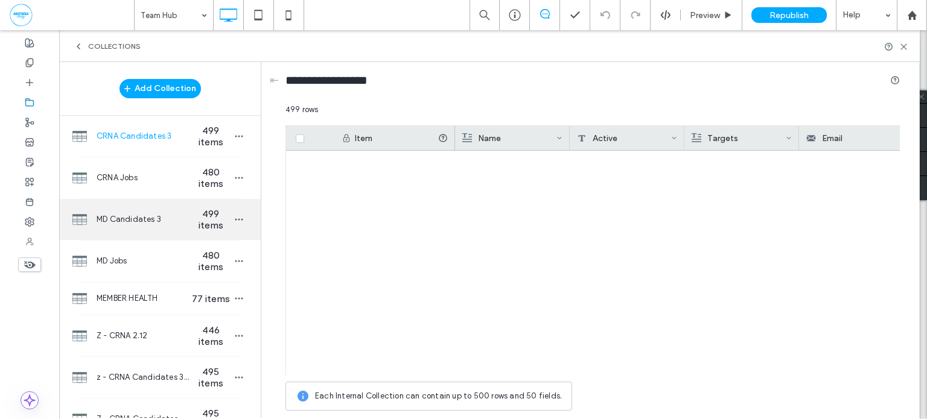
click at [181, 216] on span "MD Candidates 3" at bounding box center [143, 220] width 93 height 12
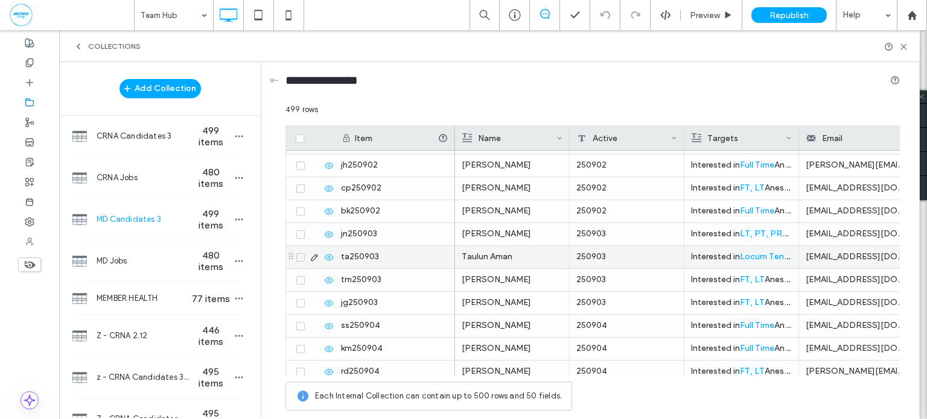
scroll to position [7863, 0]
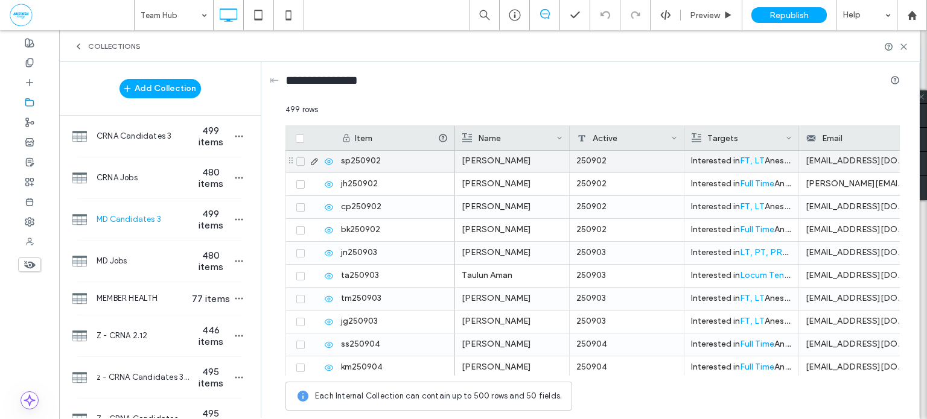
click at [299, 163] on icon at bounding box center [300, 162] width 5 height 4
click at [303, 166] on span at bounding box center [300, 161] width 8 height 8
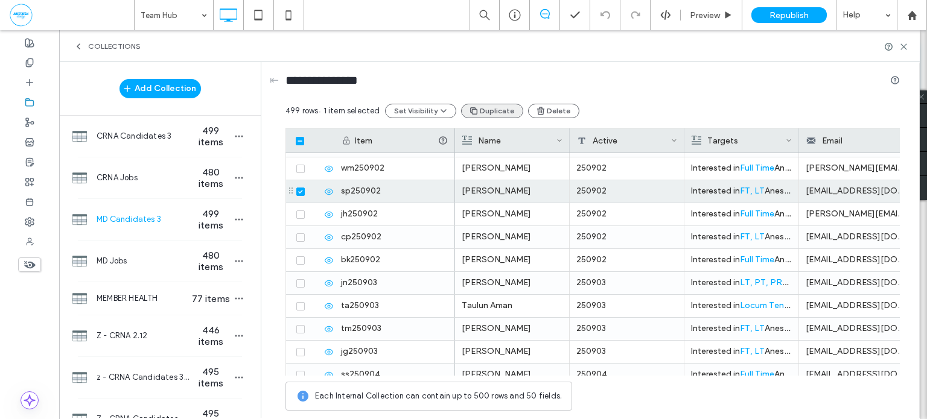
click at [492, 110] on button "Duplicate" at bounding box center [492, 111] width 62 height 14
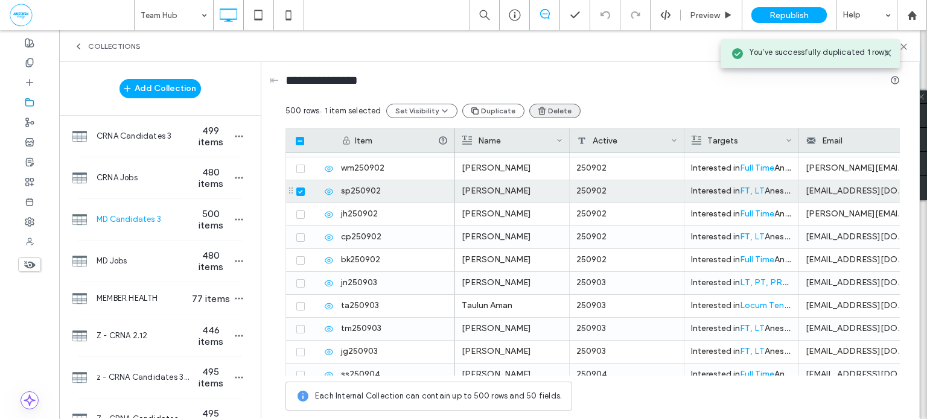
click at [538, 110] on use "button" at bounding box center [541, 111] width 7 height 8
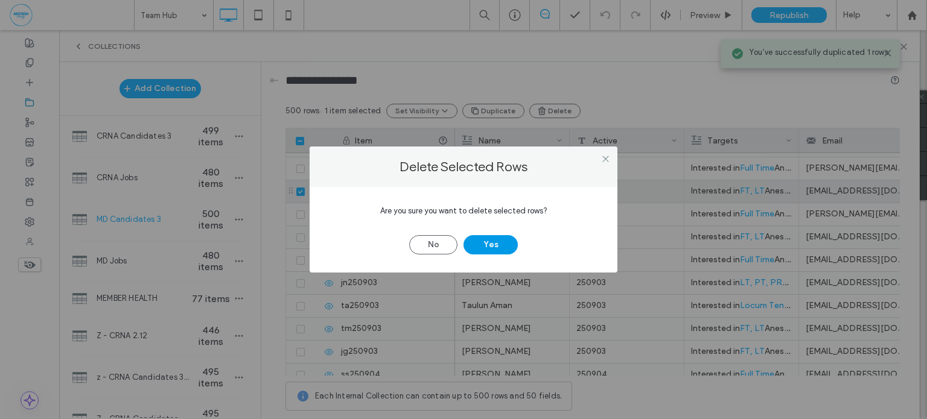
click at [493, 249] on button "Yes" at bounding box center [490, 244] width 54 height 19
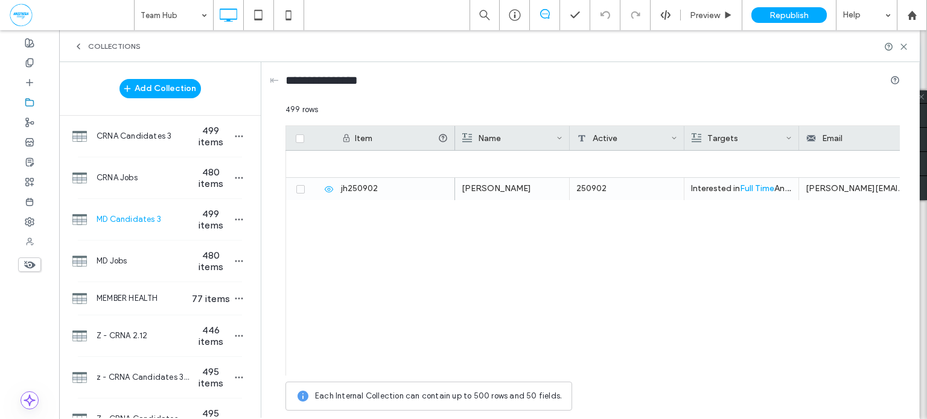
scroll to position [11235, 0]
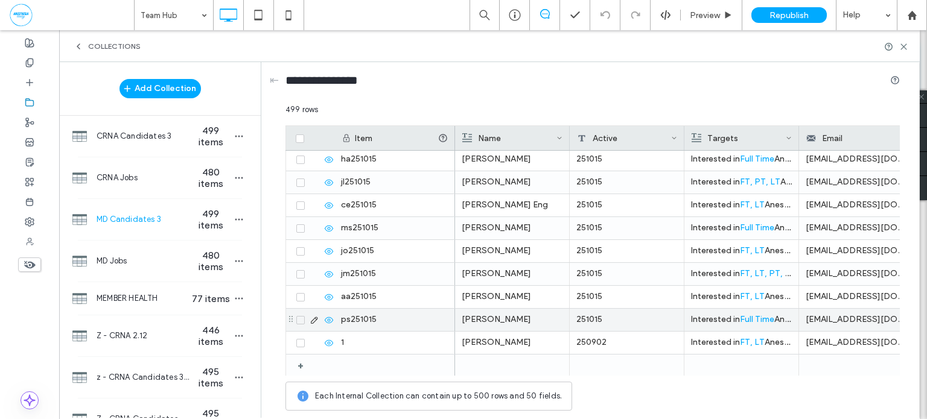
click at [621, 323] on div "251015" at bounding box center [626, 320] width 115 height 22
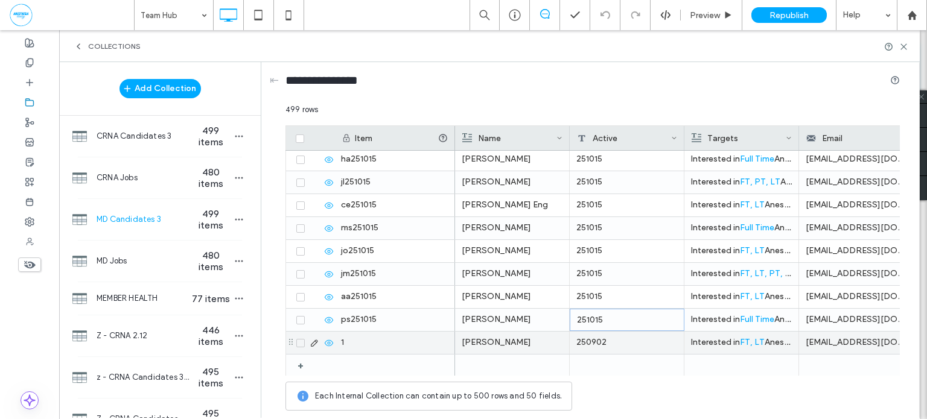
click at [720, 340] on p "Interested in FT, LT Anesthesiologist positions in CA, TX, CO, PA, ME, IN, SC, …" at bounding box center [741, 343] width 101 height 22
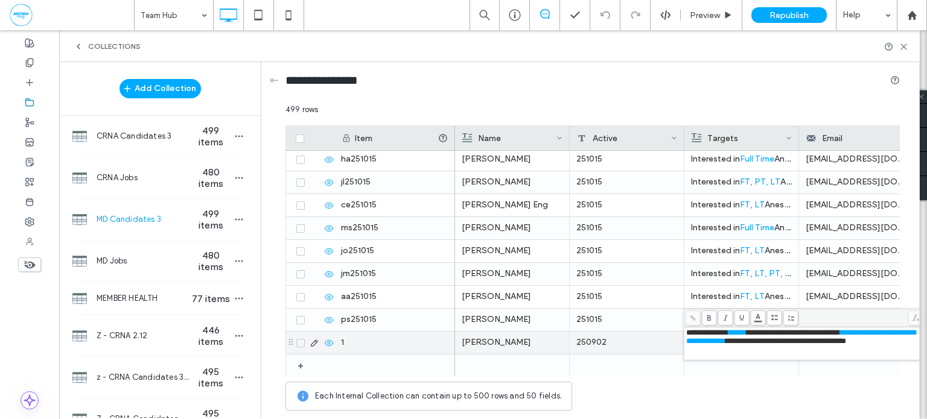
click at [768, 345] on span "**********" at bounding box center [785, 341] width 121 height 8
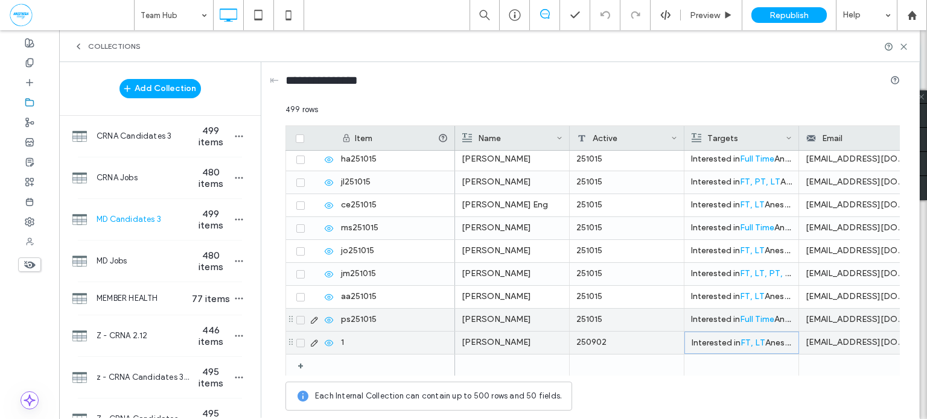
click at [601, 315] on div "251015" at bounding box center [626, 320] width 115 height 22
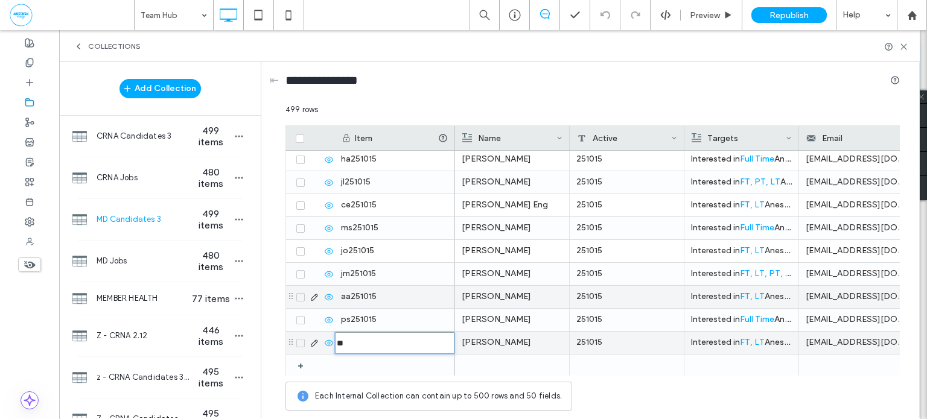
type input "********"
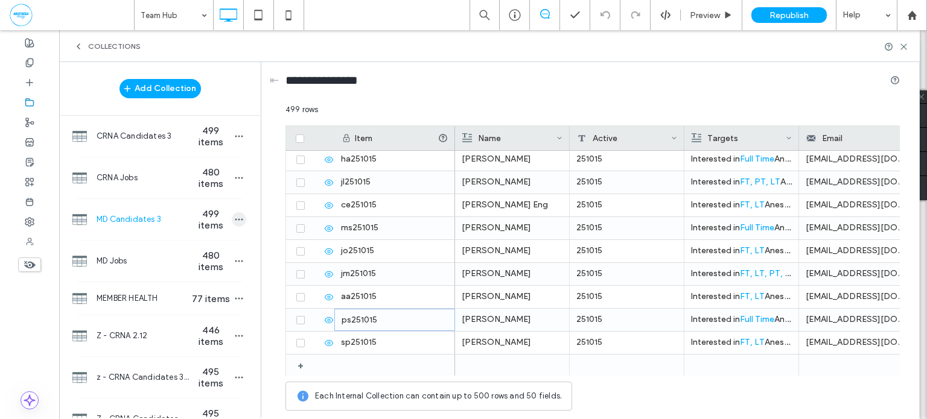
click at [234, 220] on icon "button" at bounding box center [239, 220] width 10 height 10
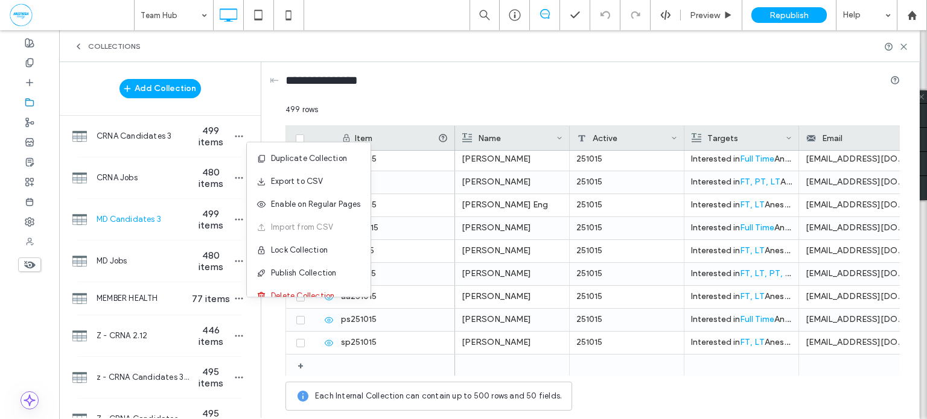
drag, startPoint x: 298, startPoint y: 275, endPoint x: 501, endPoint y: 341, distance: 213.3
click at [298, 276] on span "Publish Collection" at bounding box center [304, 273] width 66 height 12
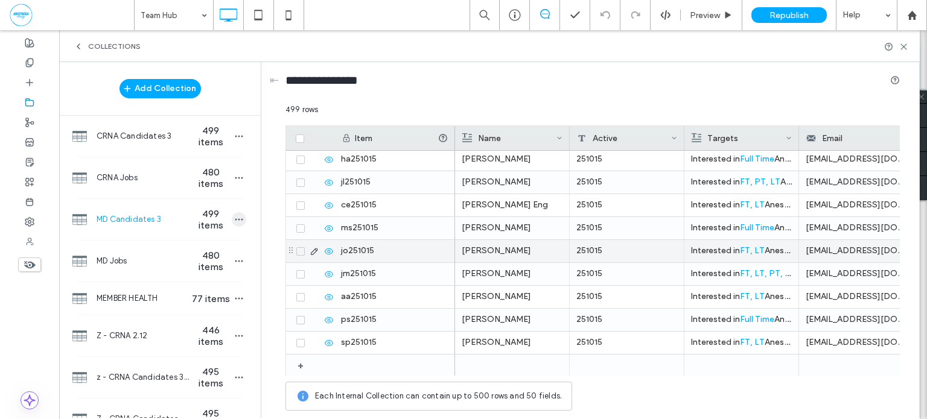
click at [234, 220] on icon "button" at bounding box center [239, 220] width 10 height 10
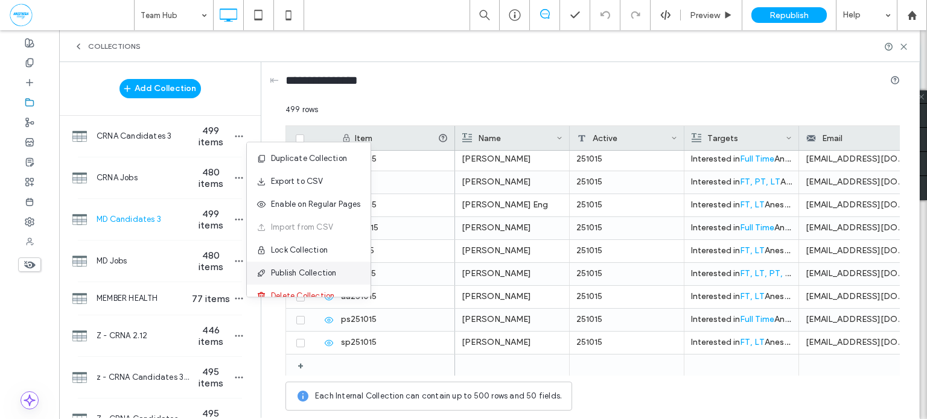
click at [329, 276] on span "Publish Collection" at bounding box center [304, 273] width 66 height 12
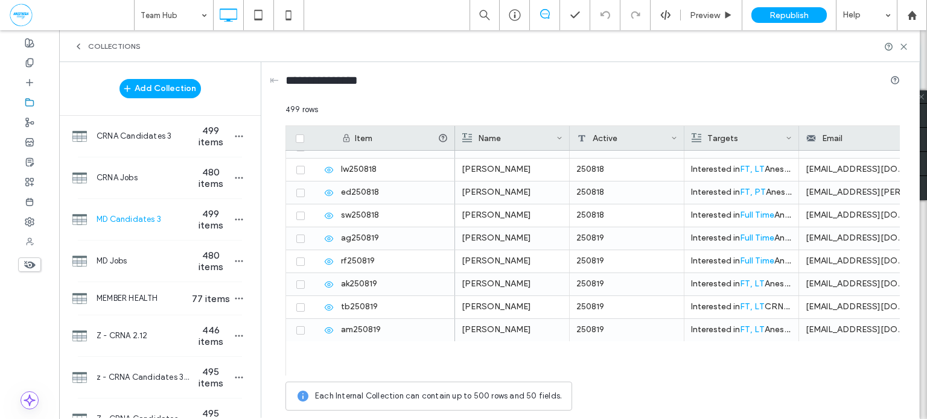
scroll to position [5248, 0]
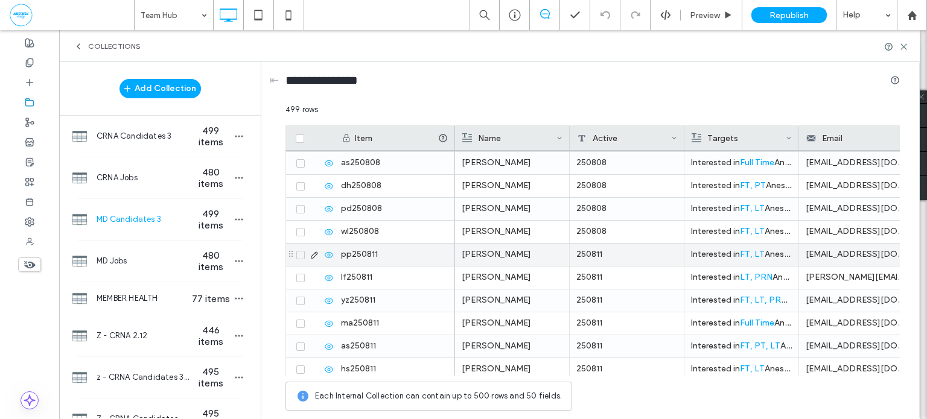
click at [300, 253] on icon at bounding box center [300, 255] width 5 height 4
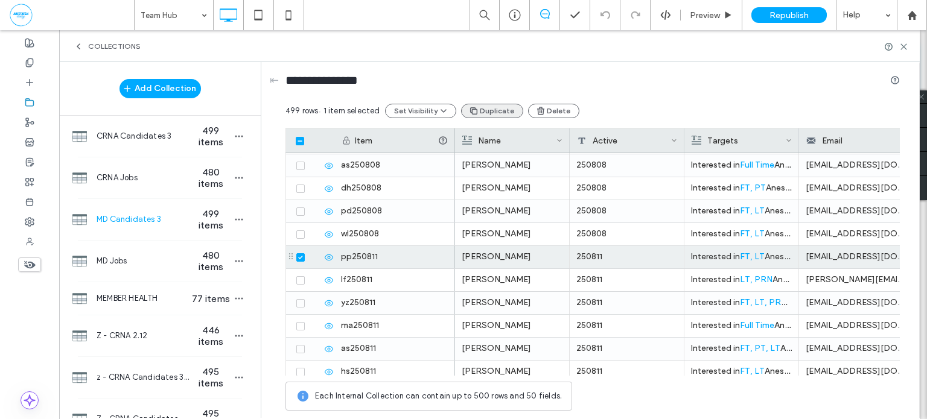
click at [481, 112] on button "Duplicate" at bounding box center [492, 111] width 62 height 14
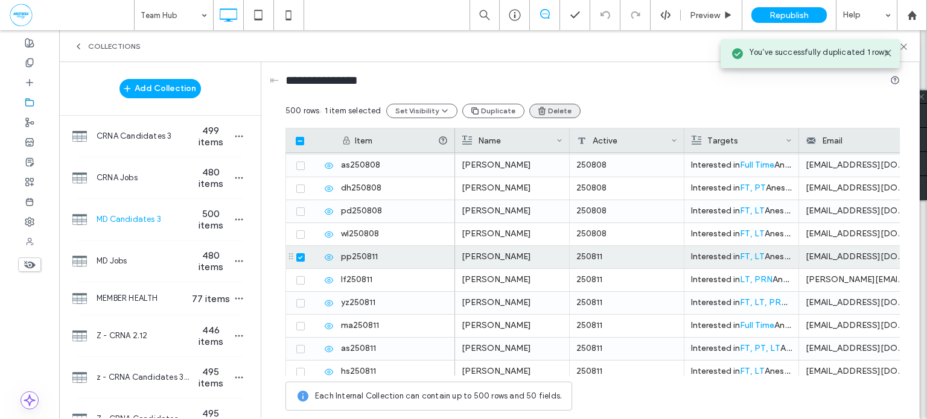
click at [553, 114] on button "Delete" at bounding box center [554, 111] width 51 height 14
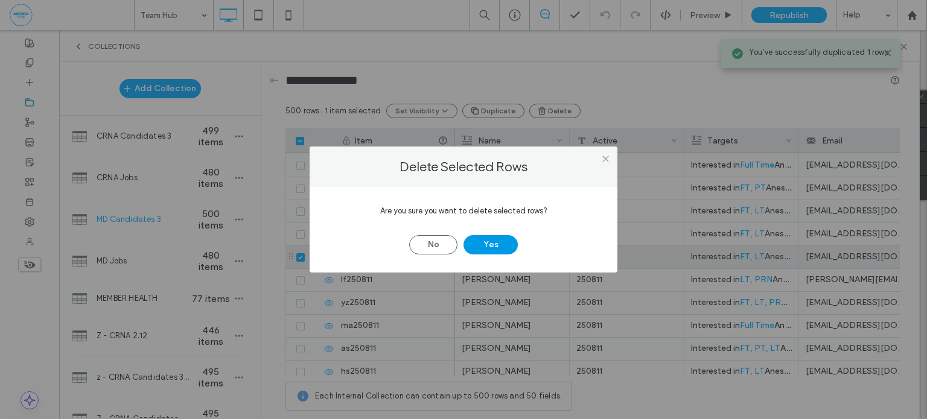
click at [492, 243] on button "Yes" at bounding box center [490, 244] width 54 height 19
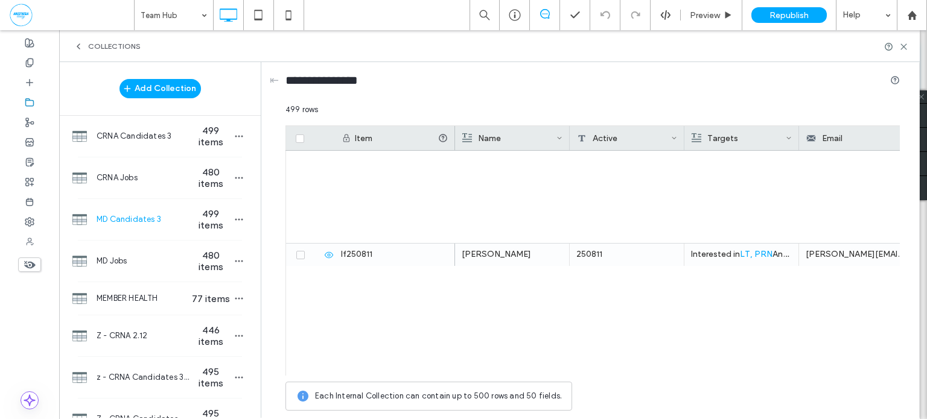
scroll to position [11235, 0]
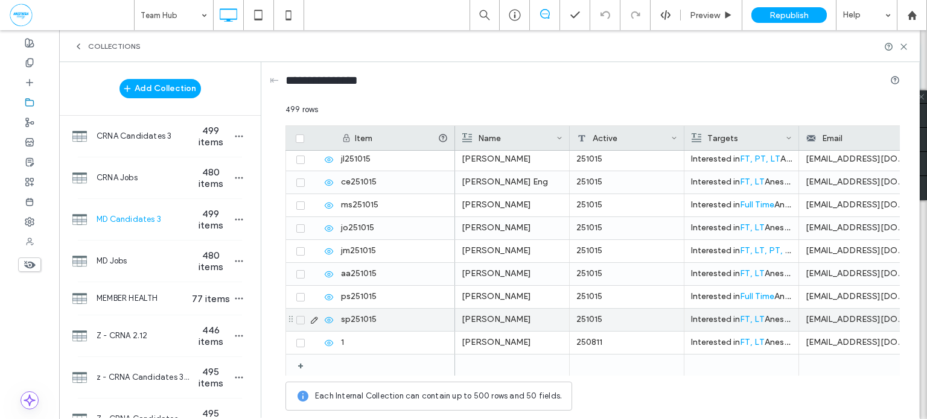
click at [653, 321] on div "251015" at bounding box center [626, 320] width 115 height 22
type input "********"
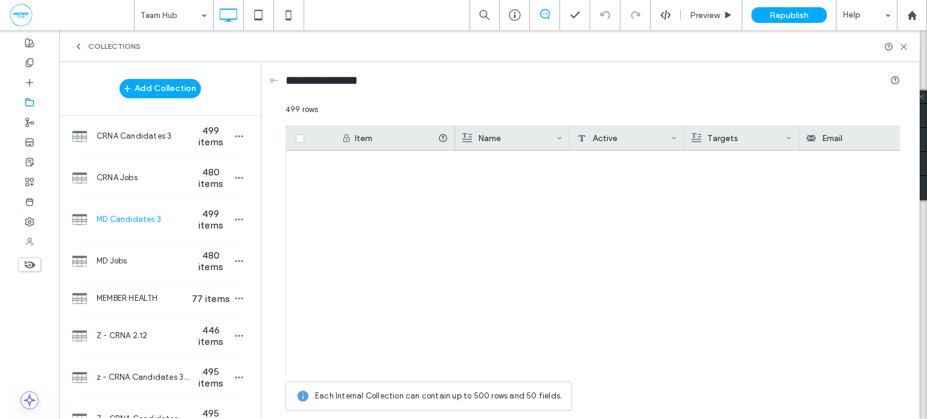
scroll to position [11235, 0]
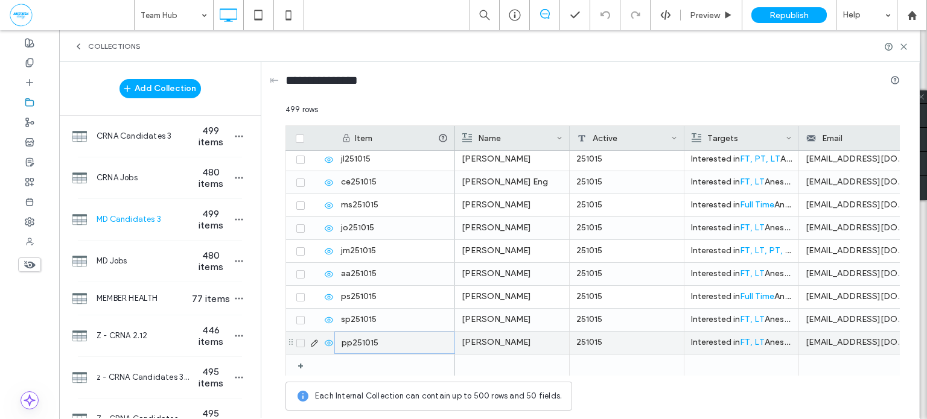
click at [713, 341] on p "Interested in FT, LT Anesthesiologist positions in [GEOGRAPHIC_DATA], [GEOGRAPH…" at bounding box center [741, 343] width 101 height 22
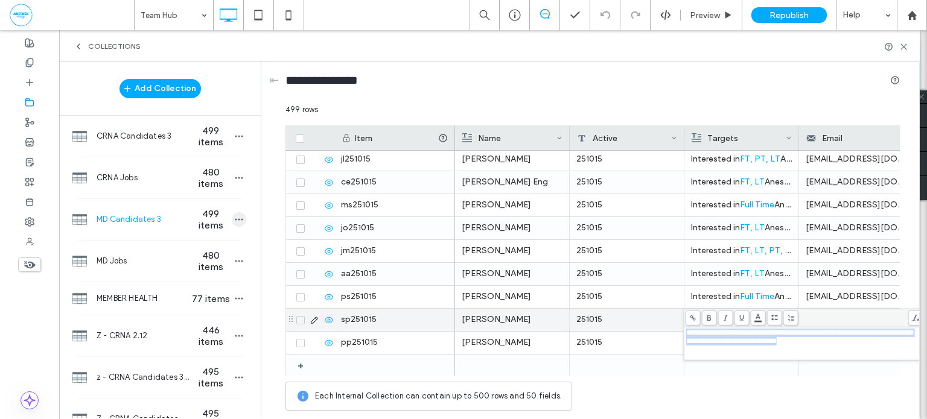
click at [234, 221] on icon "button" at bounding box center [239, 220] width 10 height 10
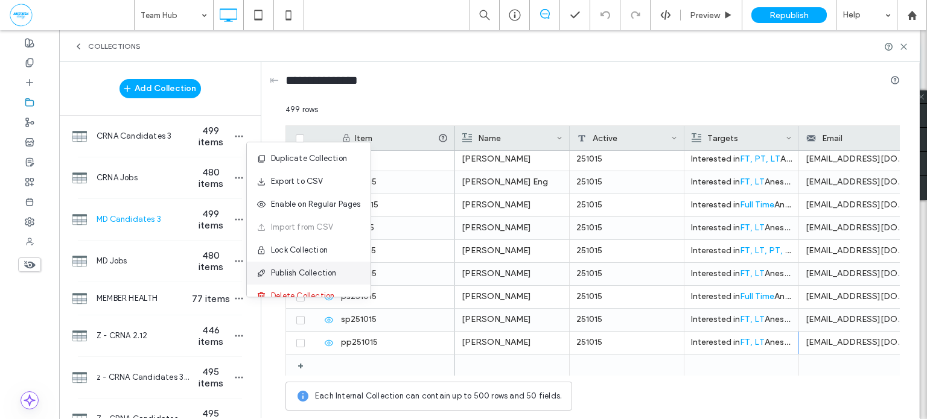
click at [296, 273] on span "Publish Collection" at bounding box center [304, 273] width 66 height 12
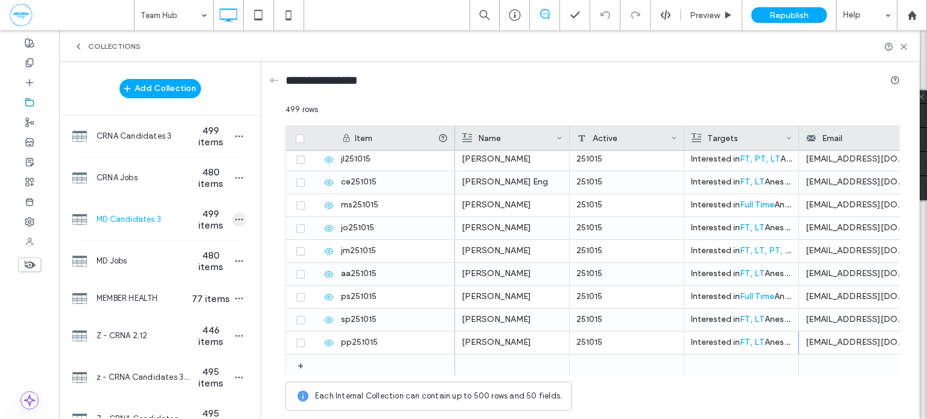
click at [236, 223] on icon "button" at bounding box center [239, 220] width 10 height 10
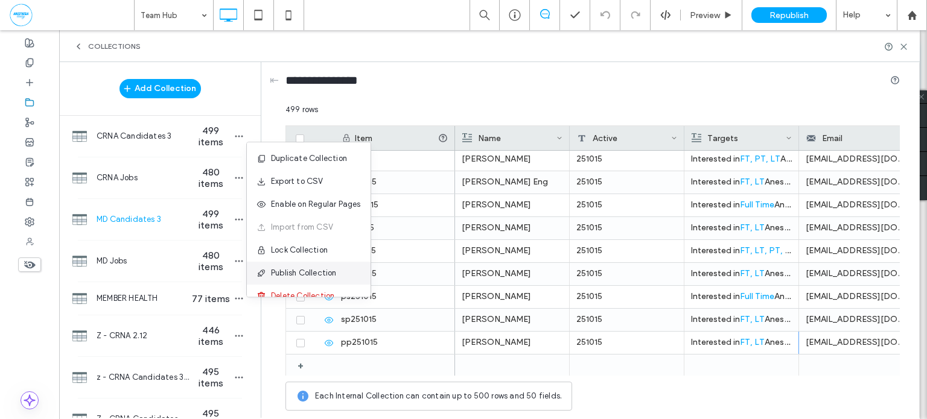
click at [318, 277] on span "Publish Collection" at bounding box center [304, 273] width 66 height 12
